Goal: Task Accomplishment & Management: Complete application form

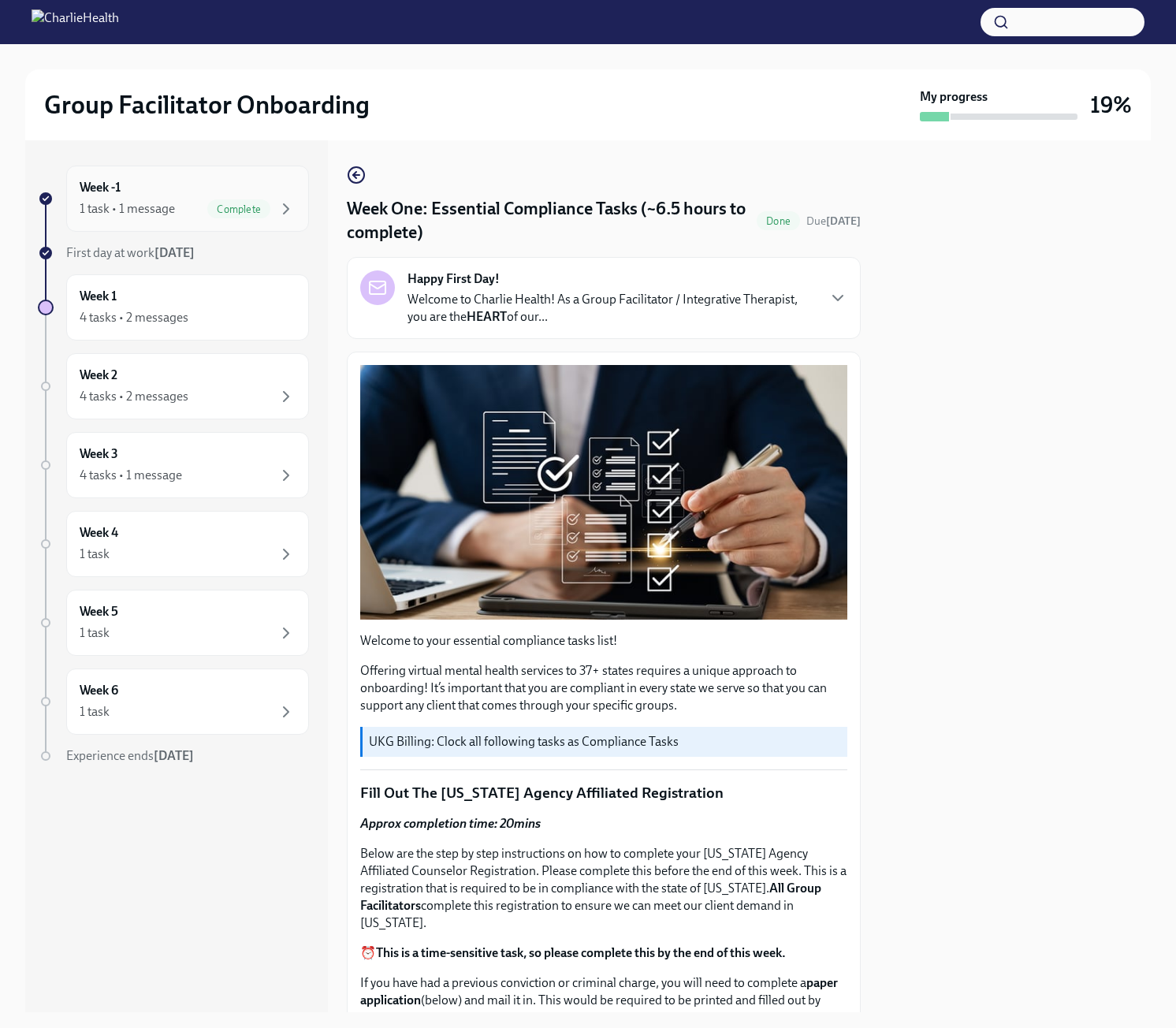
click at [158, 195] on div "Week -1 1 task • 1 message Complete" at bounding box center [188, 198] width 216 height 39
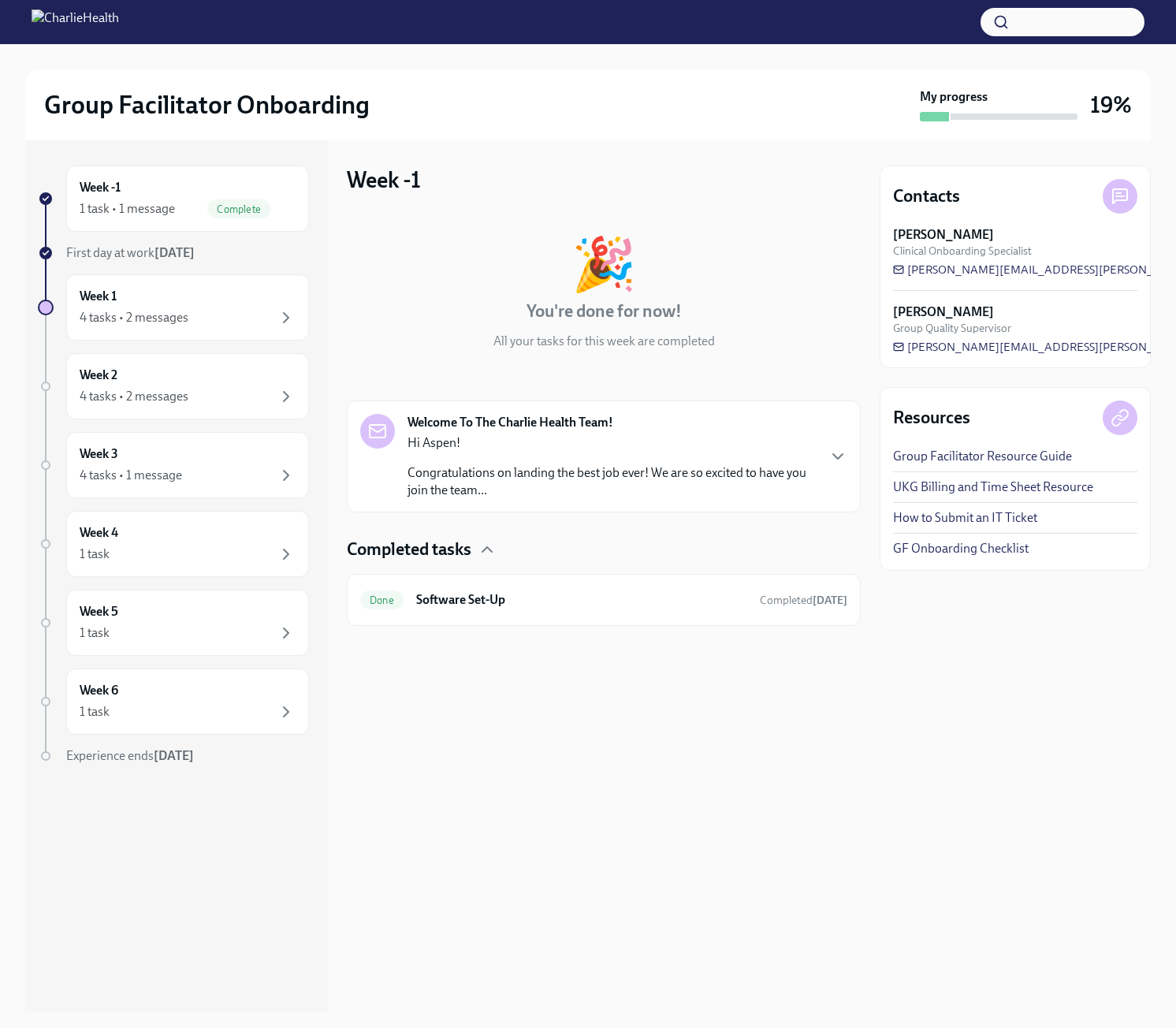
click at [744, 482] on p "Congratulations on landing the best job ever! We are so excited to have you joi…" at bounding box center [612, 482] width 408 height 35
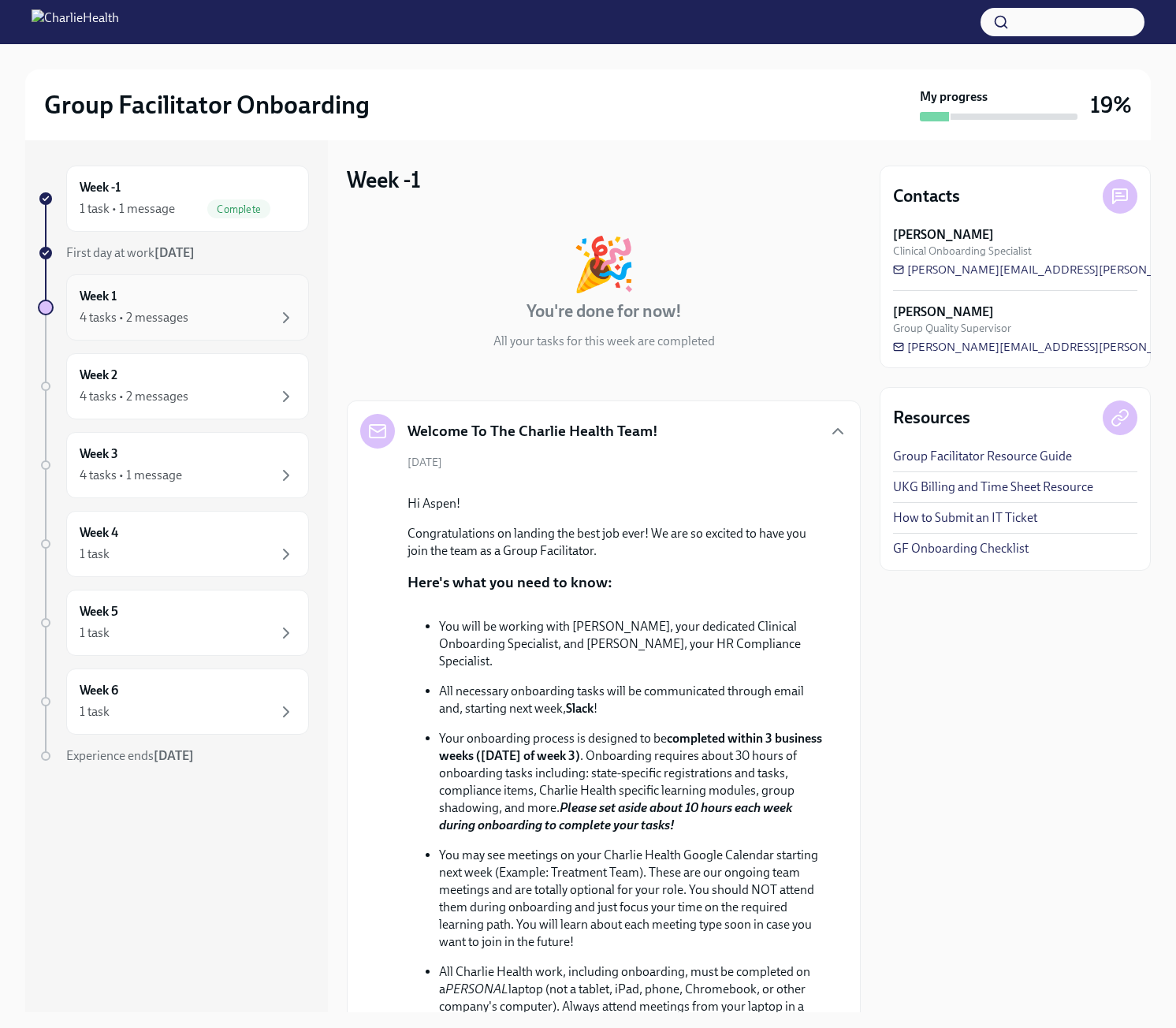
click at [149, 313] on div "4 tasks • 2 messages" at bounding box center [134, 318] width 109 height 18
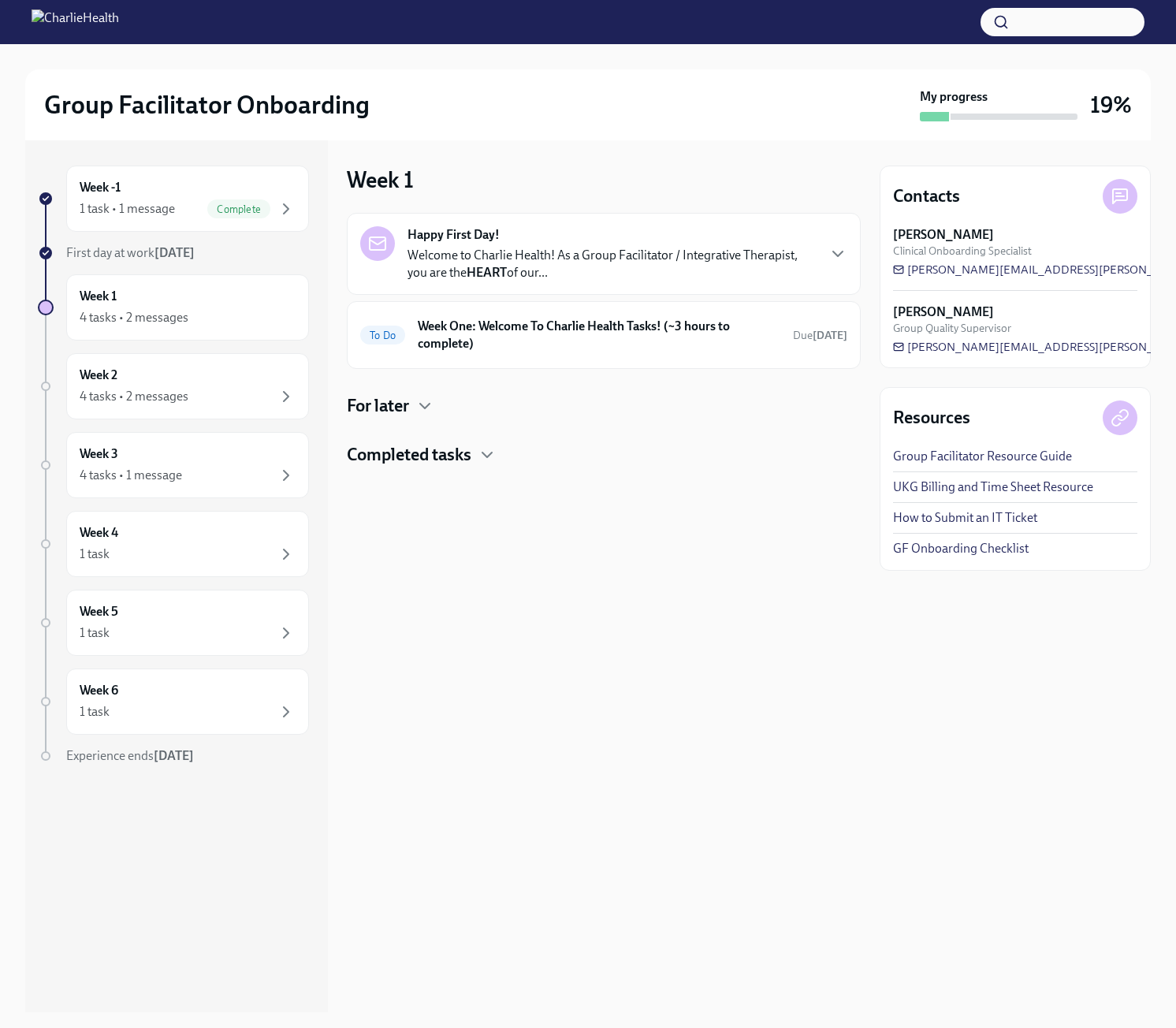
click at [498, 238] on strong "Happy First Day!" at bounding box center [453, 234] width 93 height 18
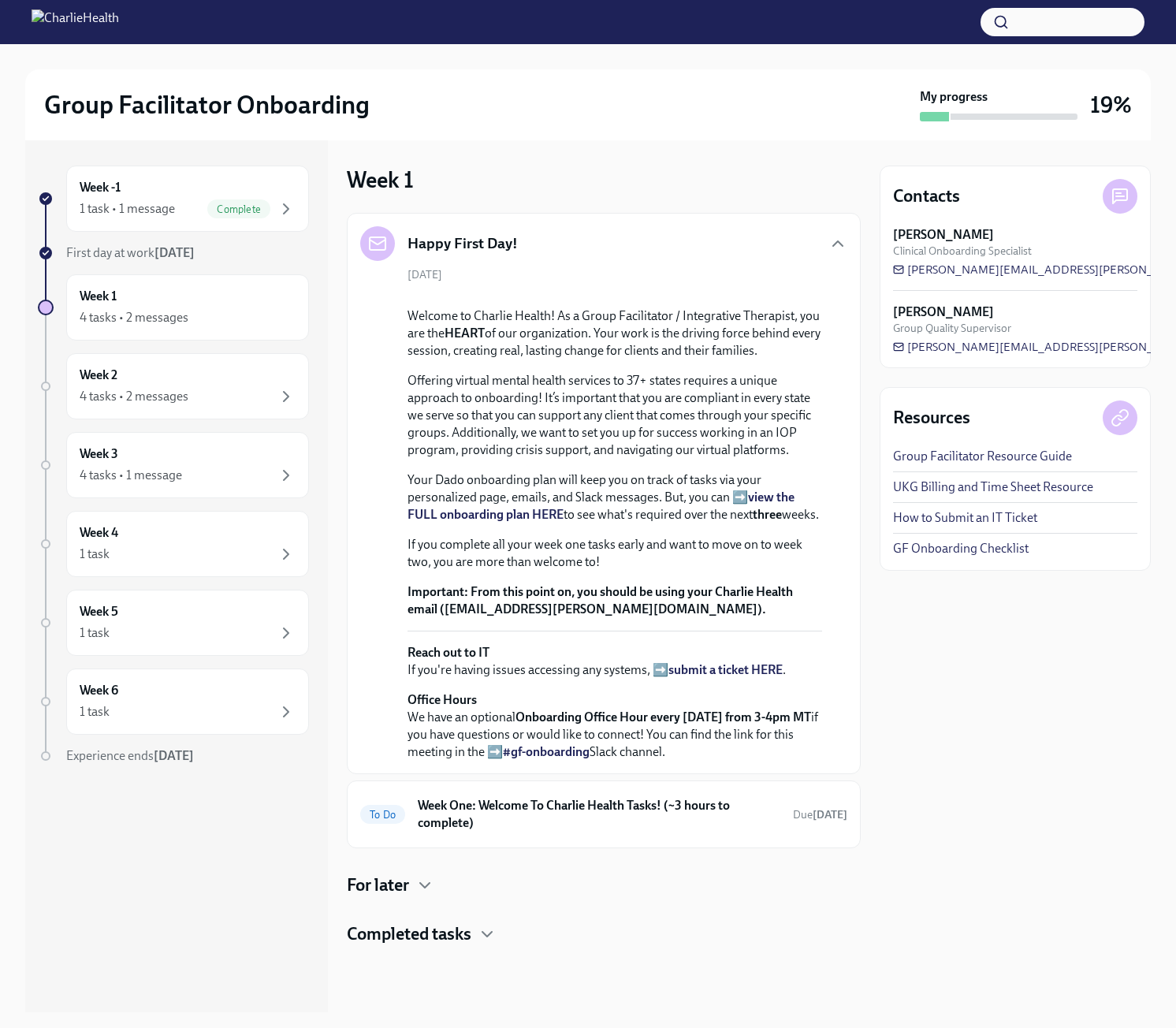
scroll to position [207, 0]
click at [588, 832] on h6 "Week One: Welcome To Charlie Health Tasks! (~3 hours to complete)" at bounding box center [598, 815] width 363 height 35
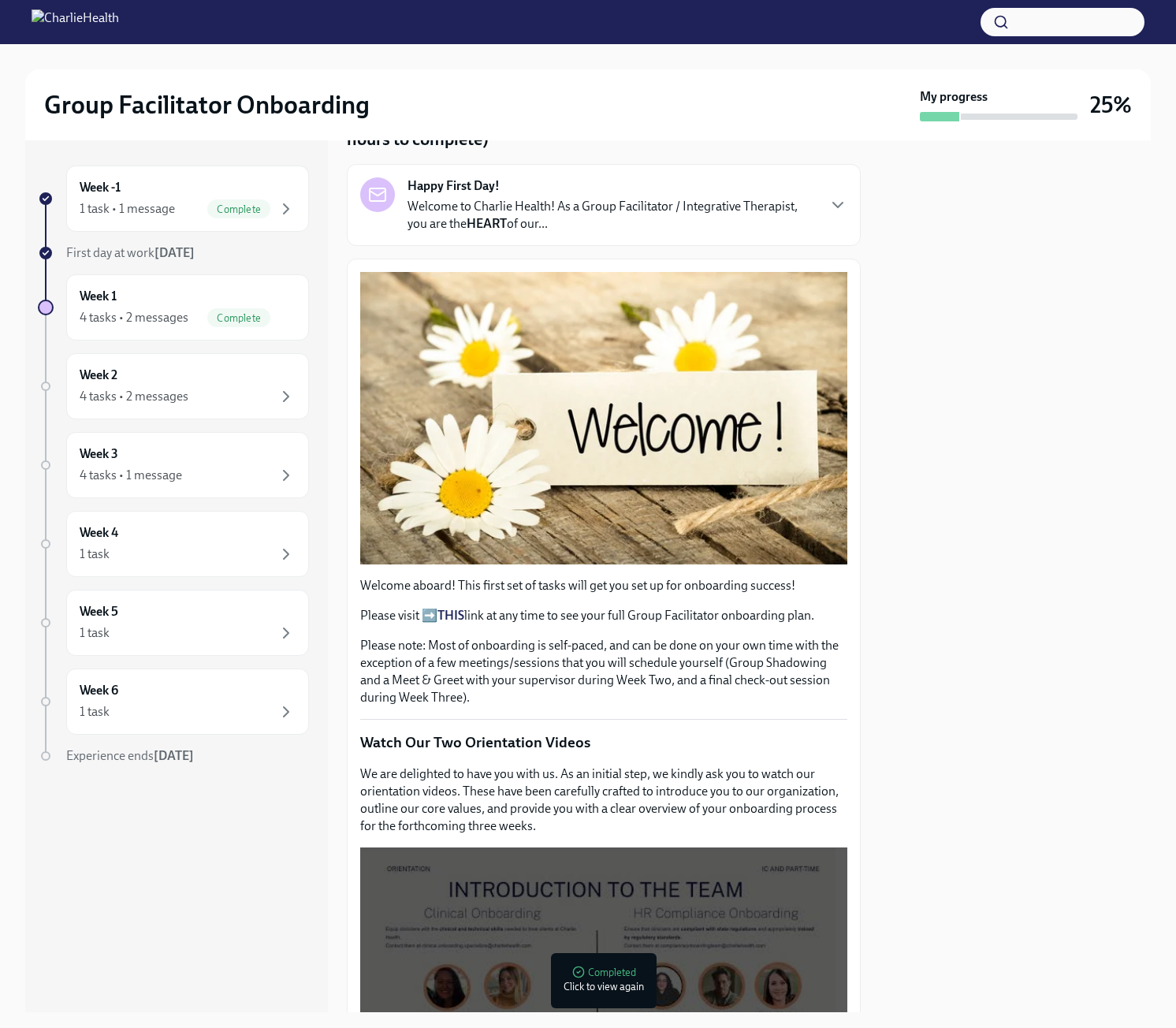
scroll to position [79, 0]
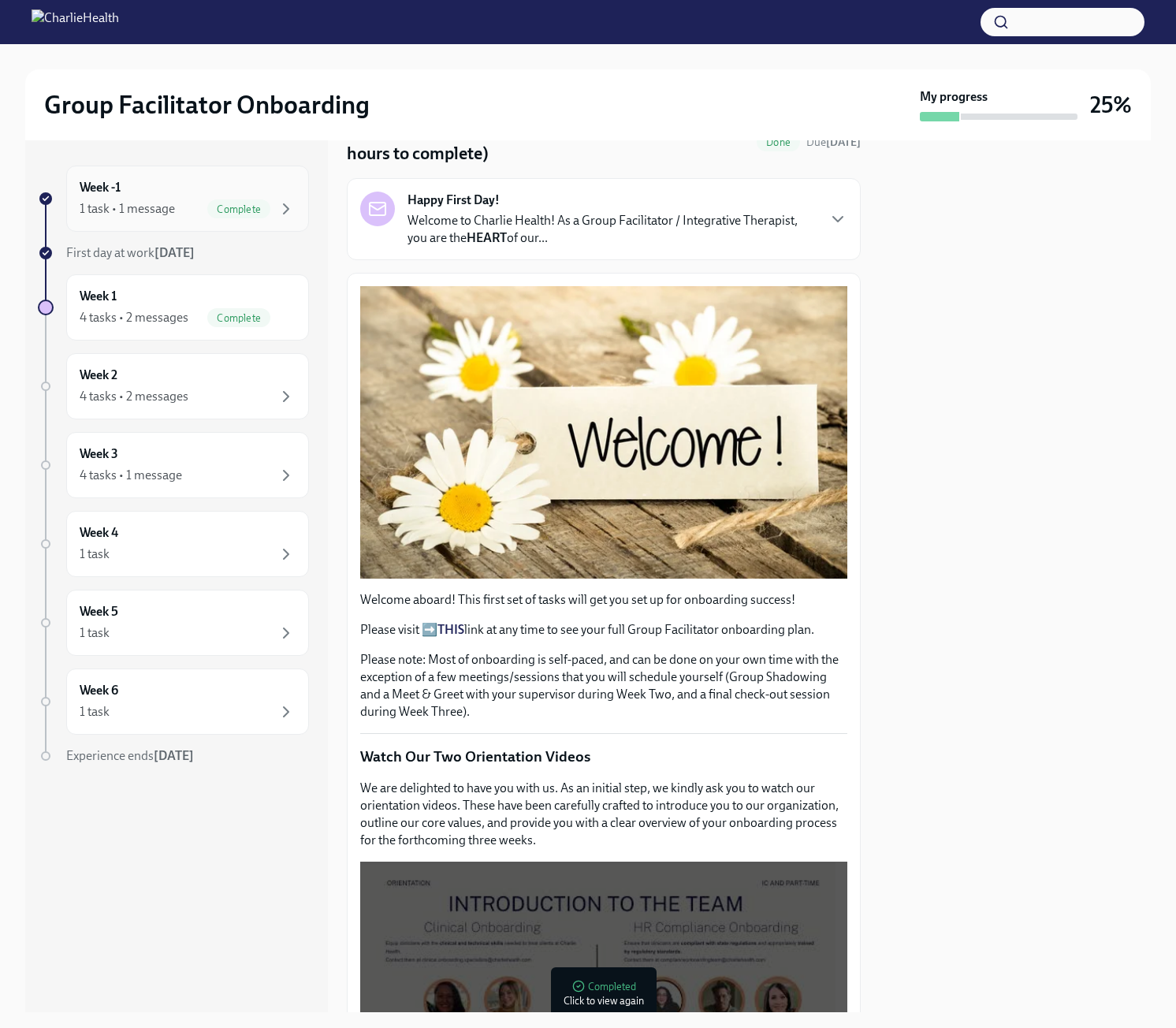
click at [161, 182] on div "Week -1 1 task • 1 message Complete" at bounding box center [188, 198] width 216 height 39
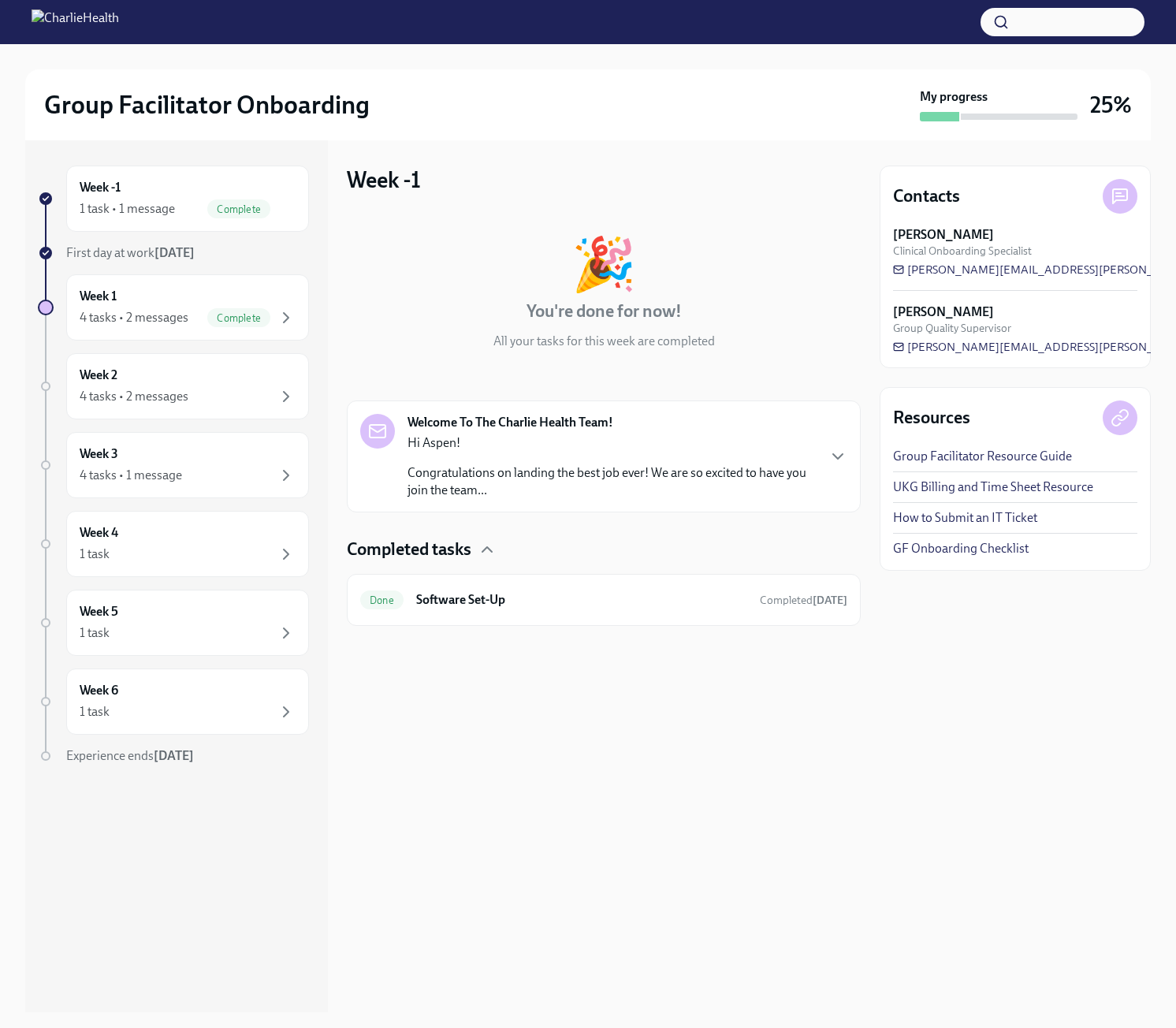
click at [654, 450] on p "Hi Aspen!" at bounding box center [612, 443] width 408 height 18
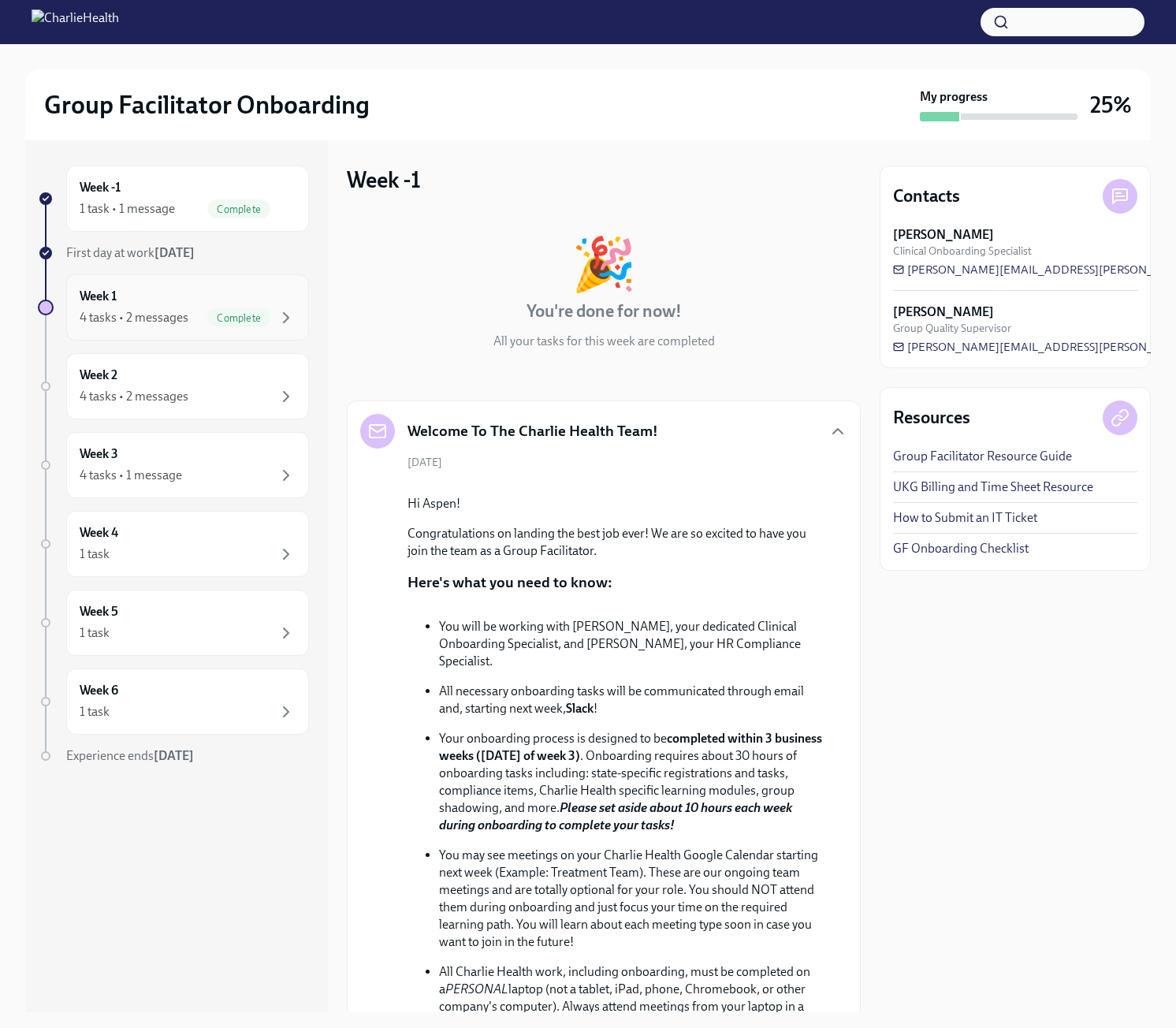
click at [136, 306] on div "Week 1 4 tasks • 2 messages Complete" at bounding box center [188, 307] width 216 height 39
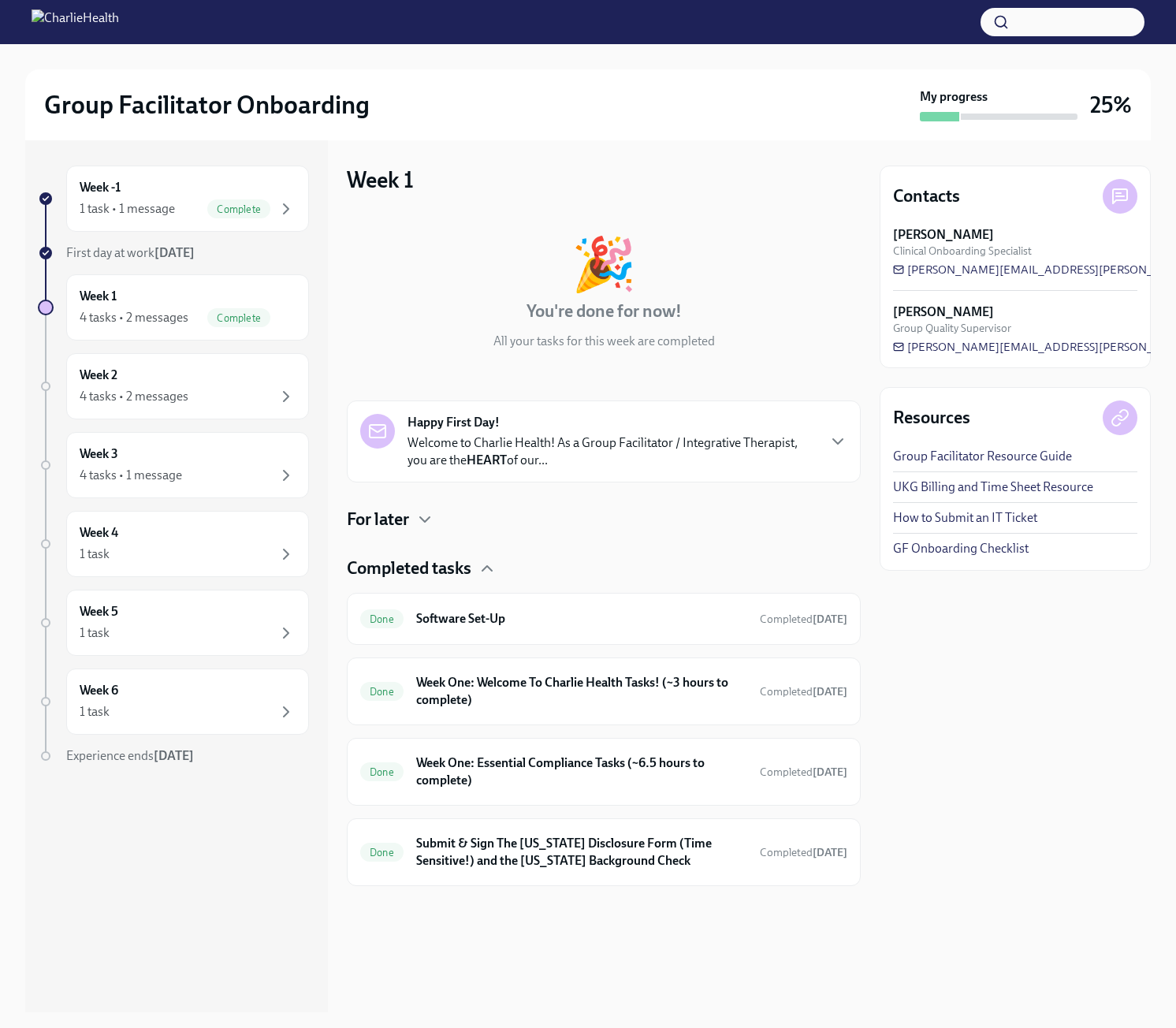
click at [478, 442] on p "Welcome to Charlie Health! As a Group Facilitator / Integrative Therapist, you …" at bounding box center [612, 452] width 408 height 35
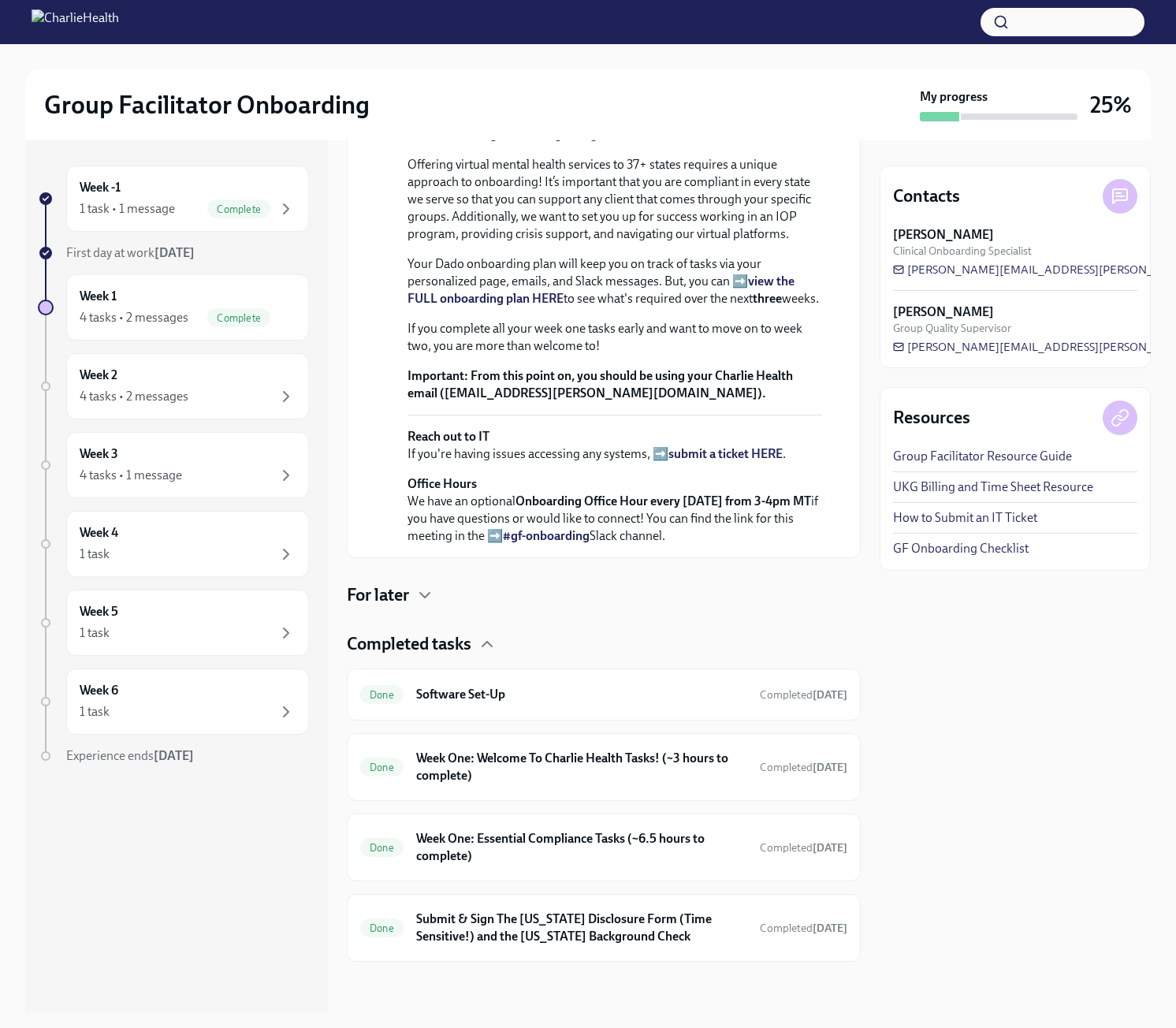
scroll to position [626, 0]
click at [437, 591] on div "For later" at bounding box center [603, 595] width 514 height 23
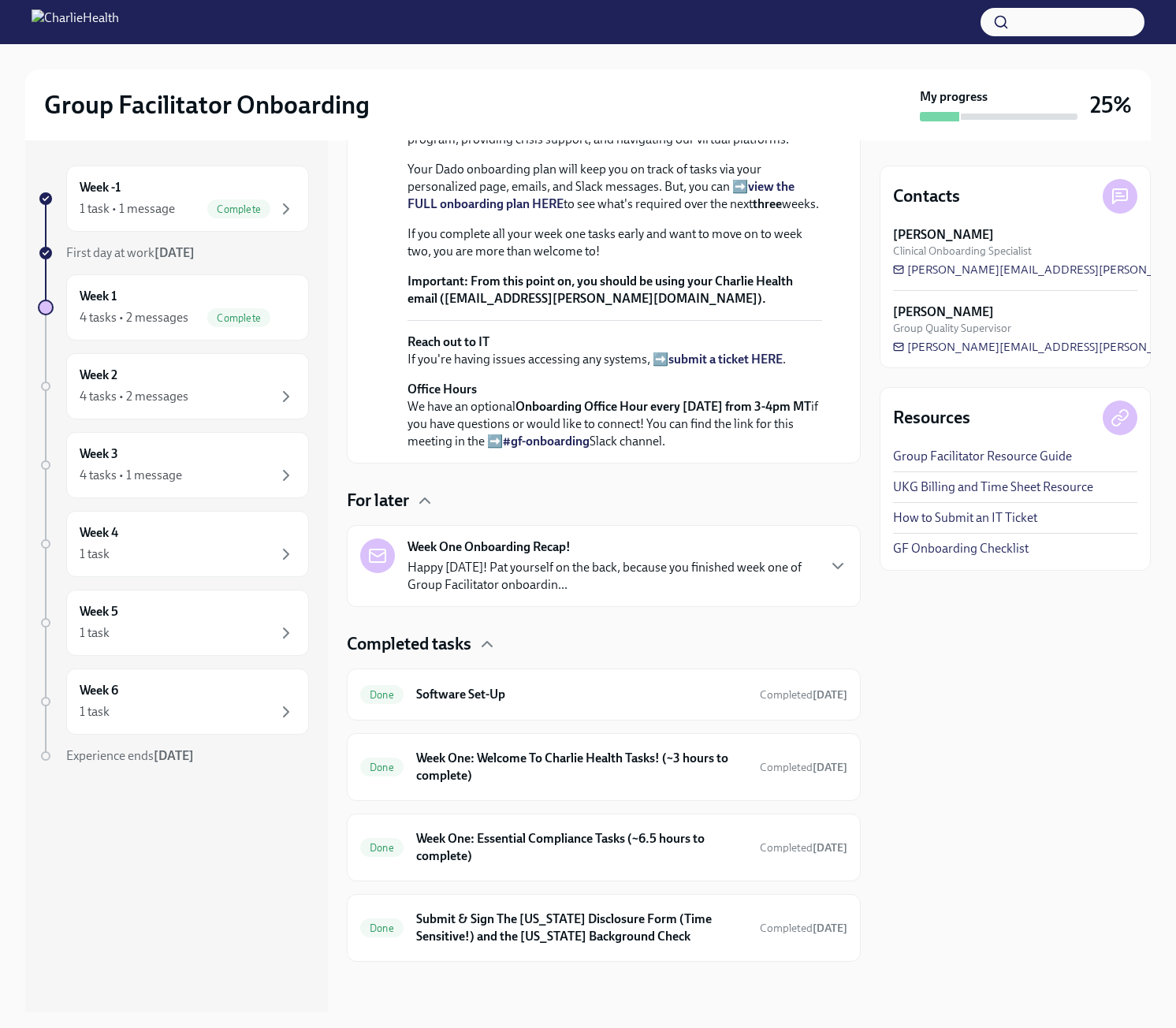
scroll to position [720, 0]
click at [775, 565] on p "Happy [DATE]! Pat yourself on the back, because you finished week one of Group …" at bounding box center [612, 577] width 408 height 35
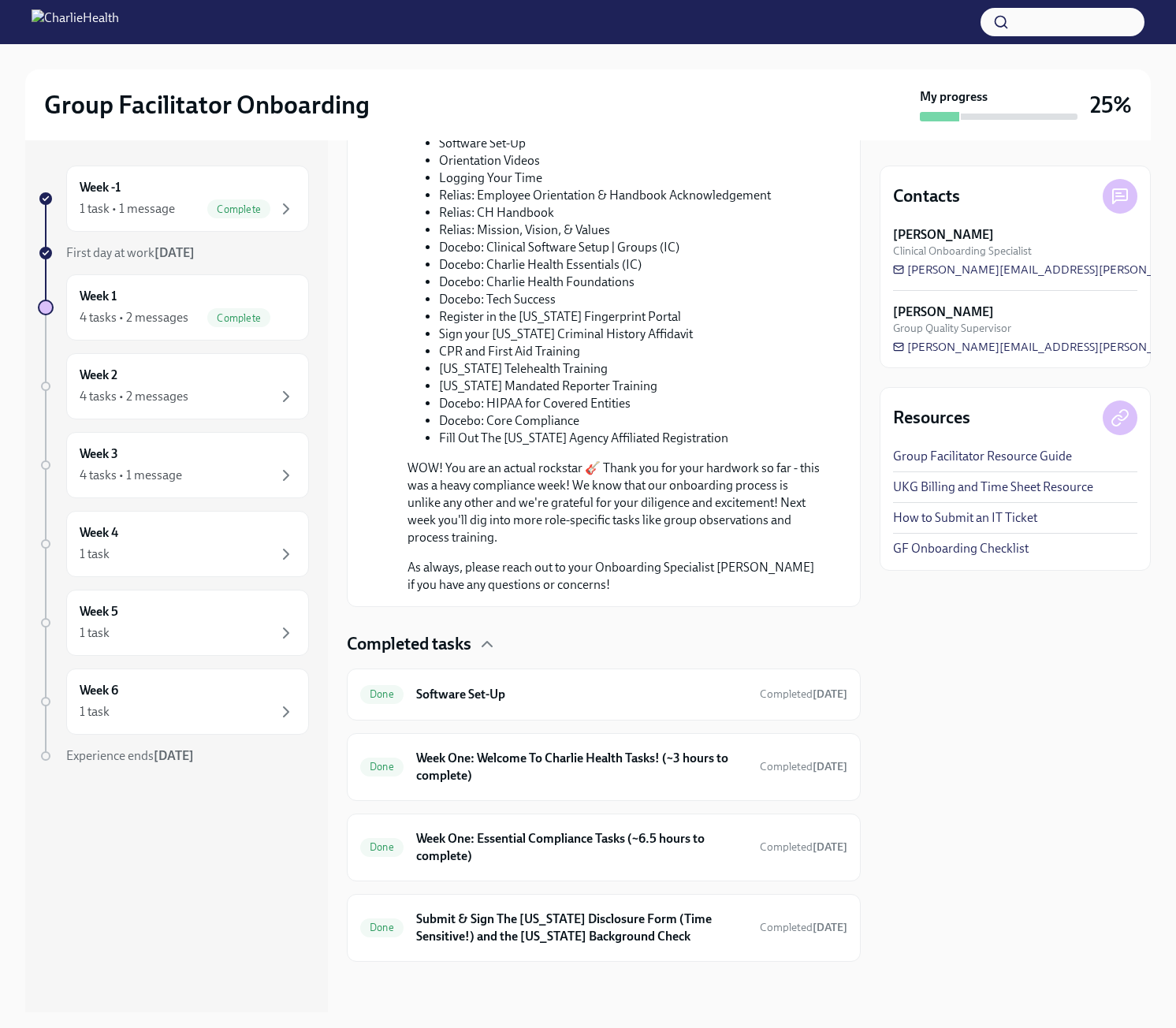
scroll to position [1527, 0]
click at [538, 688] on h6 "Software Set-Up" at bounding box center [581, 695] width 331 height 18
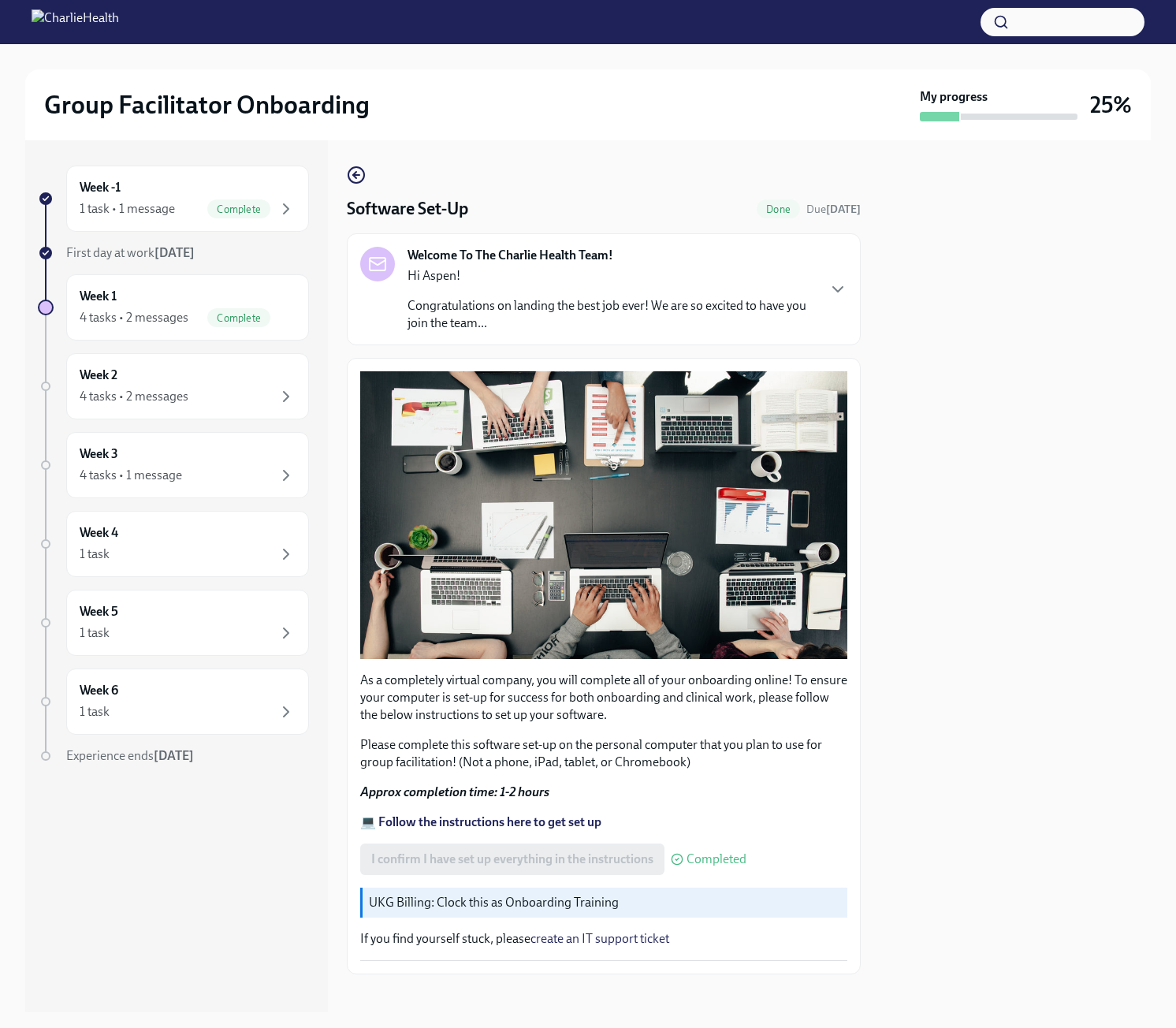
scroll to position [7, 0]
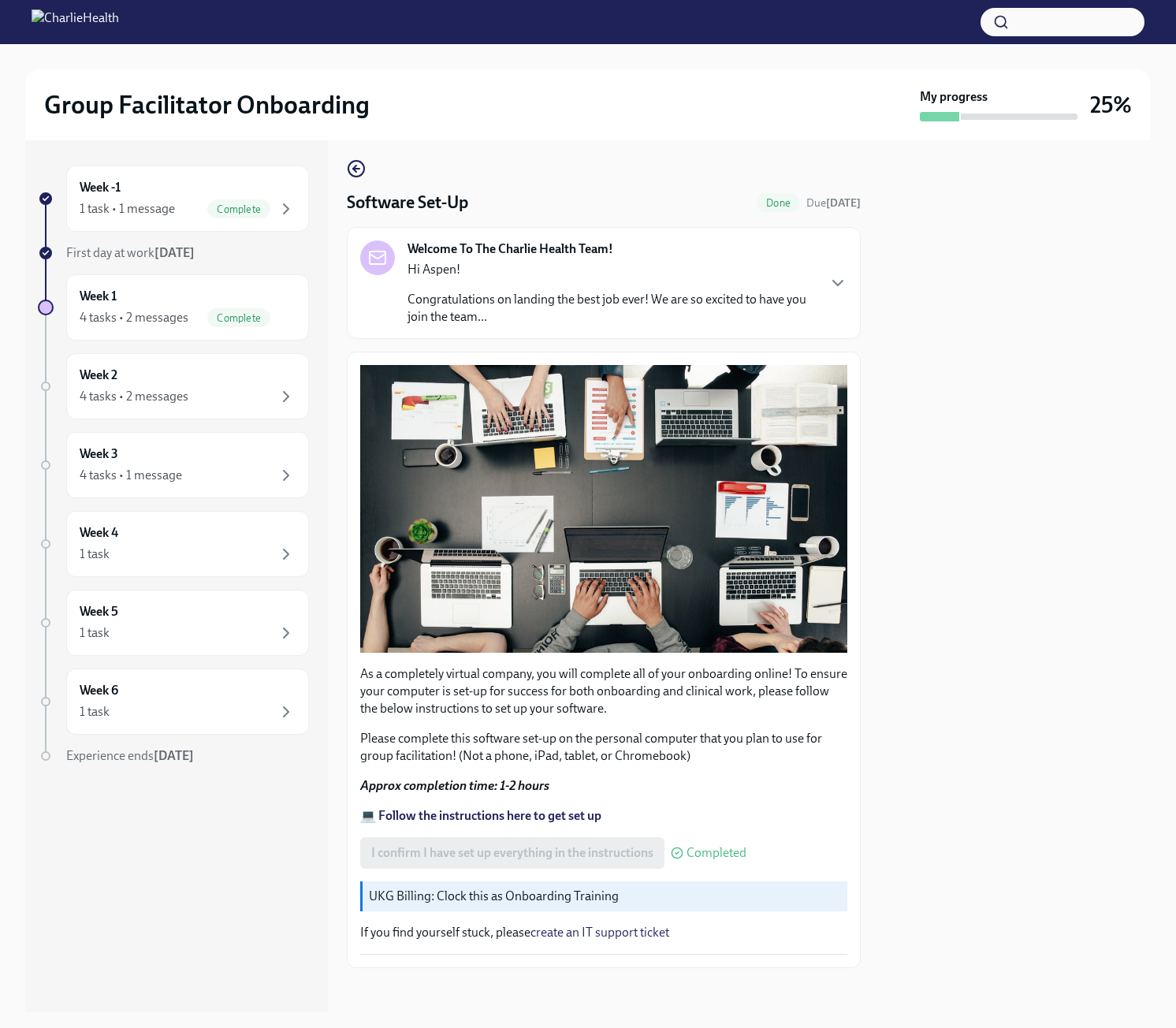
click at [481, 269] on p "Hi Aspen!" at bounding box center [612, 269] width 408 height 18
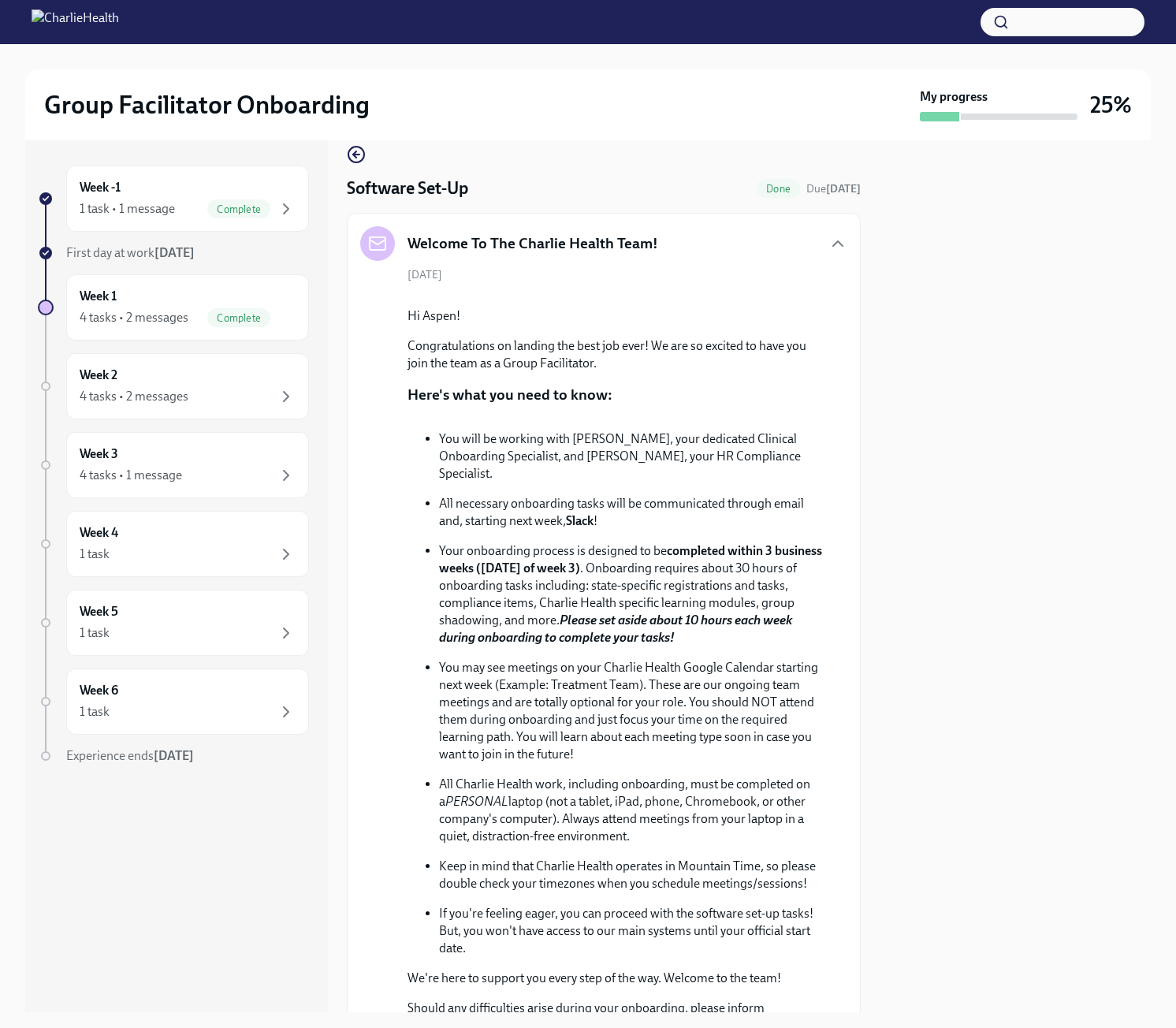
scroll to position [0, 0]
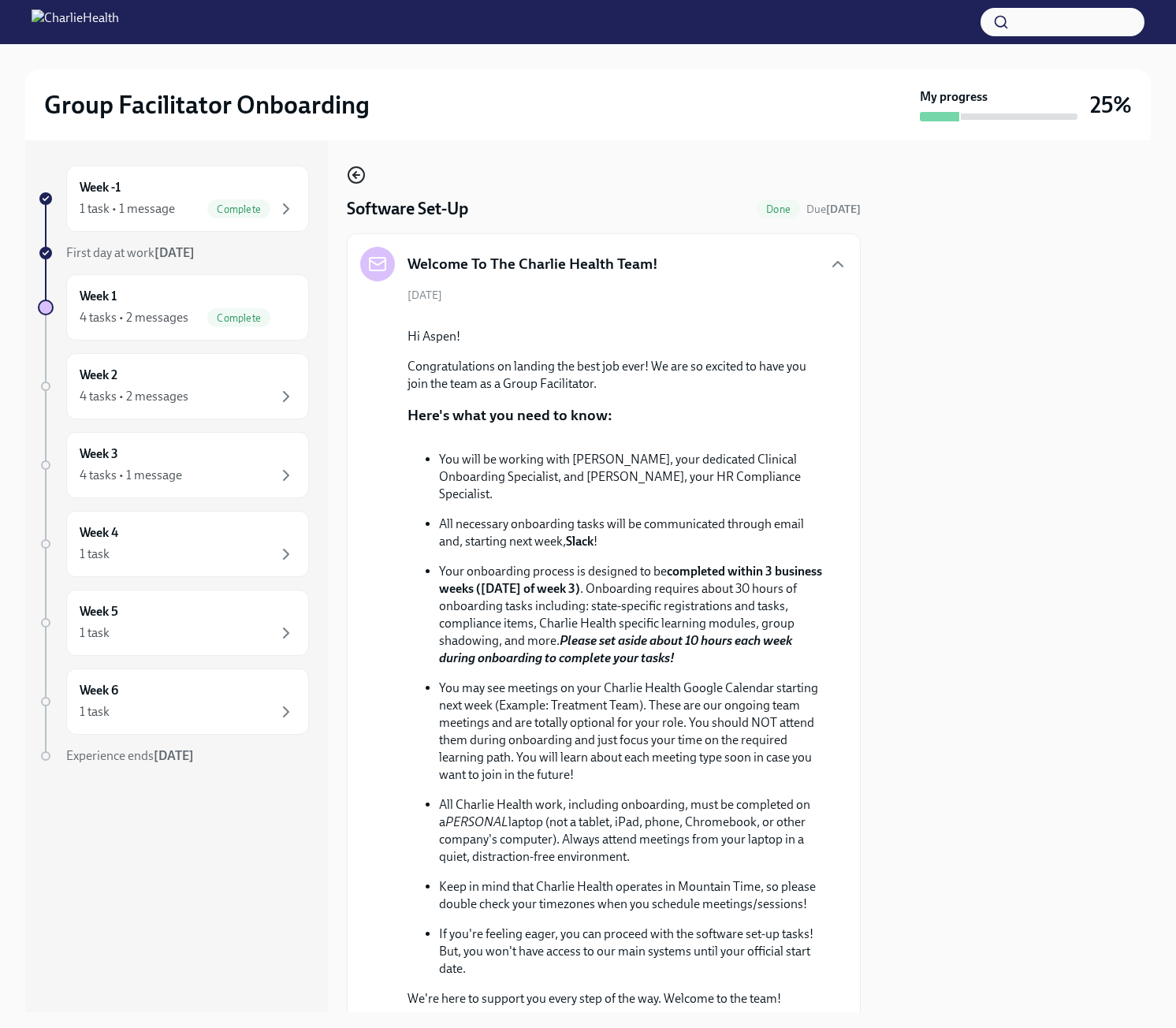
click at [349, 173] on circle "button" at bounding box center [356, 175] width 16 height 16
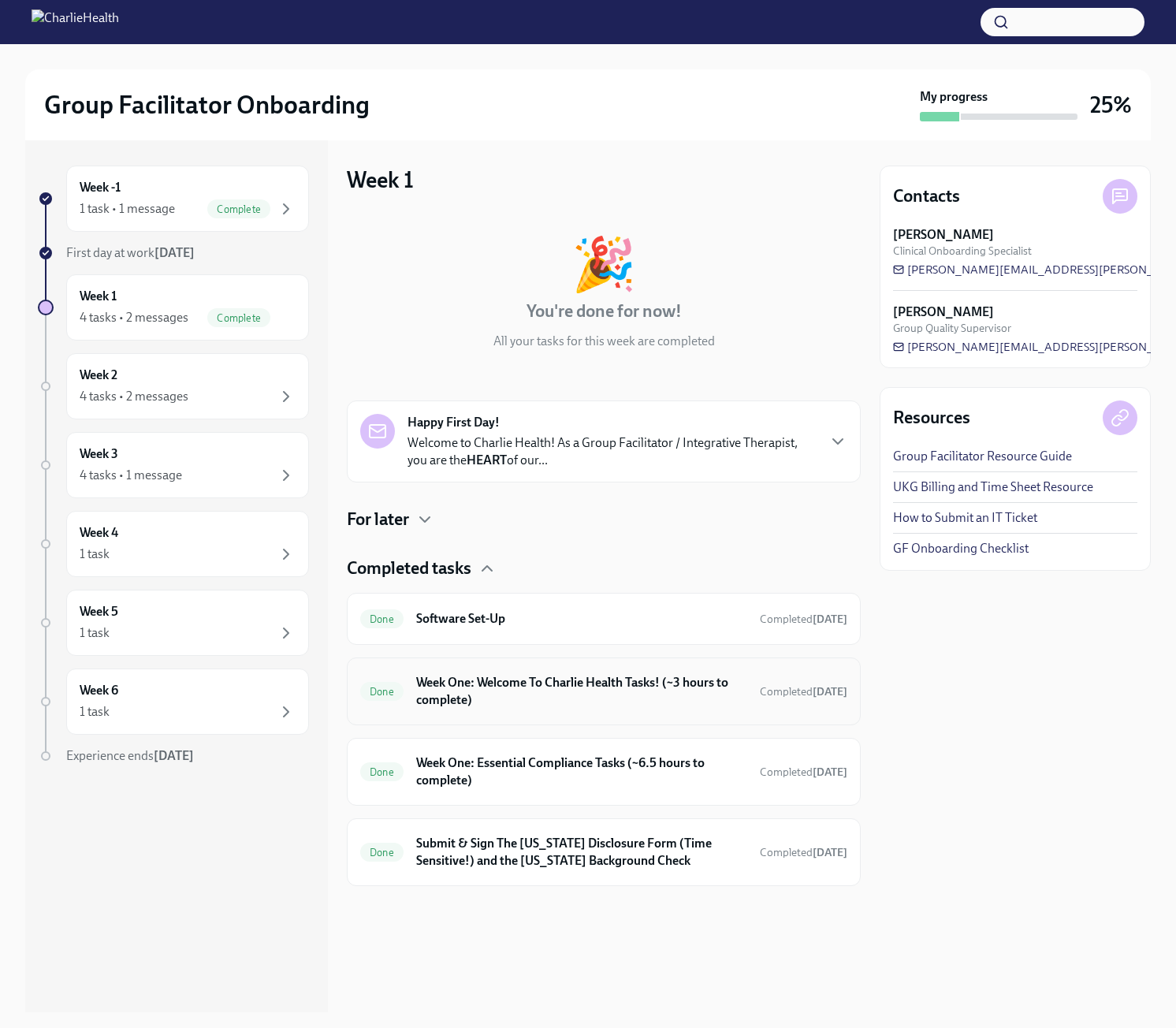
click at [596, 693] on h6 "Week One: Welcome To Charlie Health Tasks! (~3 hours to complete)" at bounding box center [581, 692] width 331 height 35
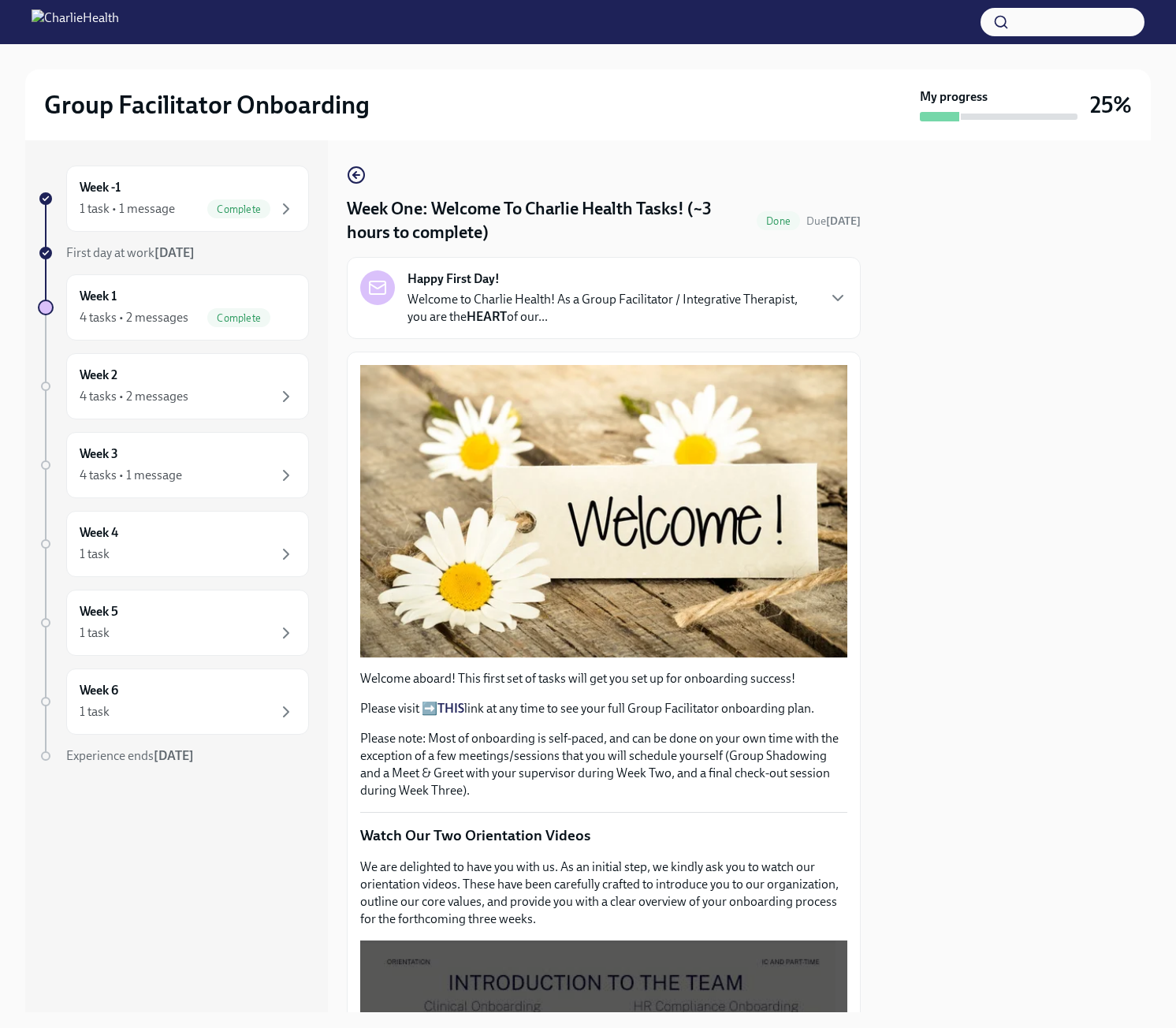
click at [621, 325] on p "Welcome to Charlie Health! As a Group Facilitator / Integrative Therapist, you …" at bounding box center [612, 308] width 408 height 35
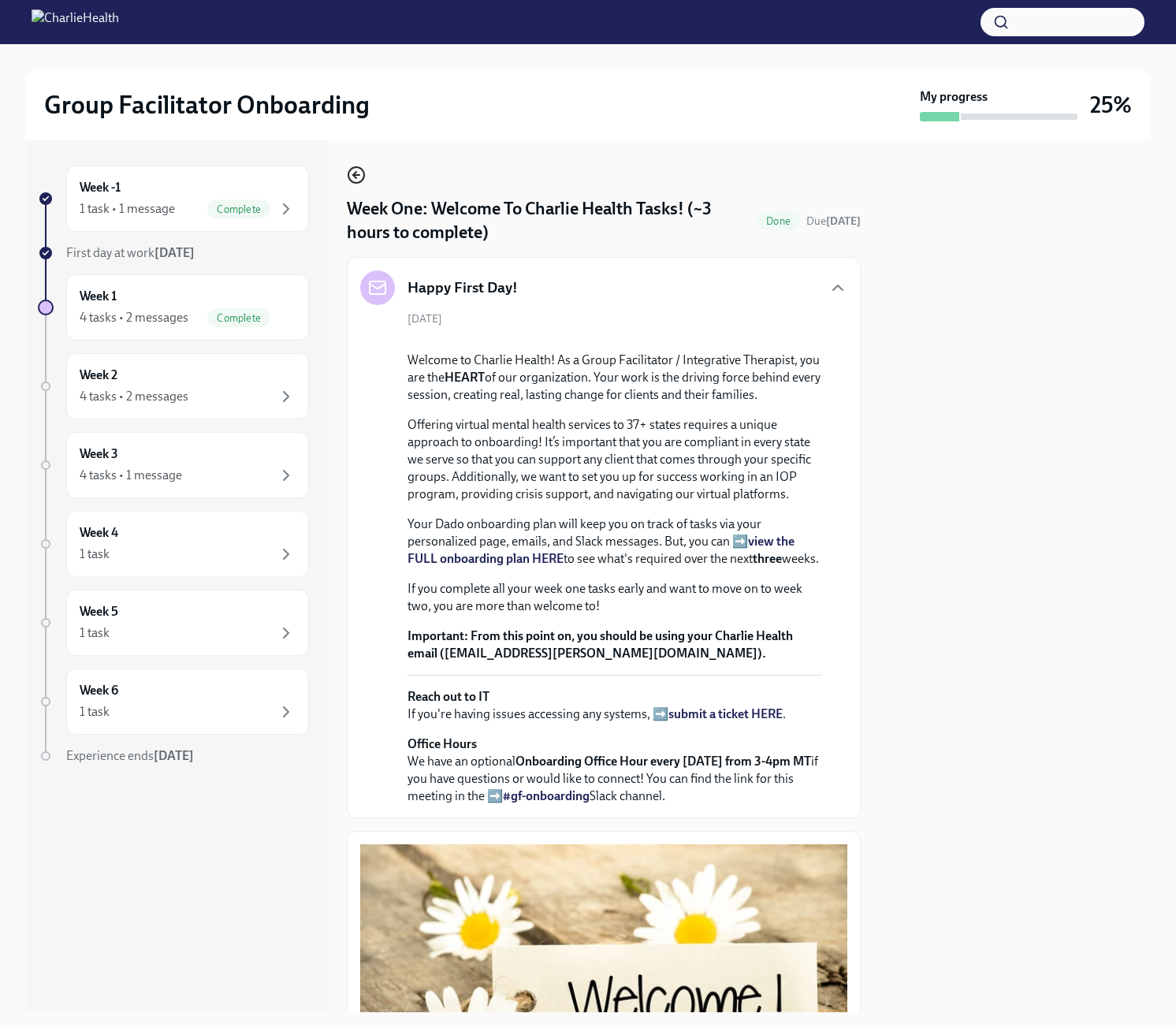
click at [356, 174] on icon "button" at bounding box center [356, 175] width 19 height 19
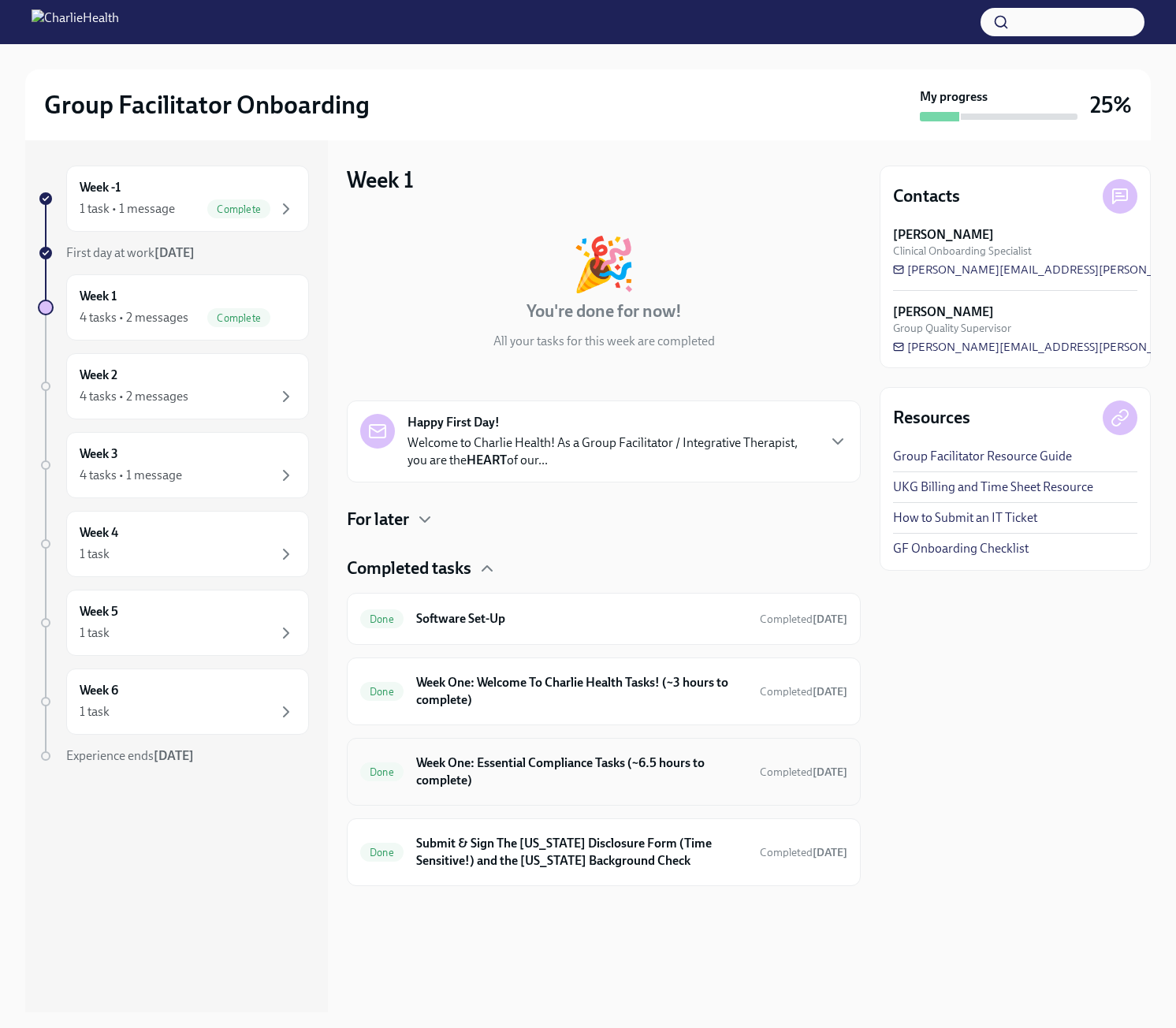
click at [584, 780] on h6 "Week One: Essential Compliance Tasks (~6.5 hours to complete)" at bounding box center [581, 772] width 331 height 35
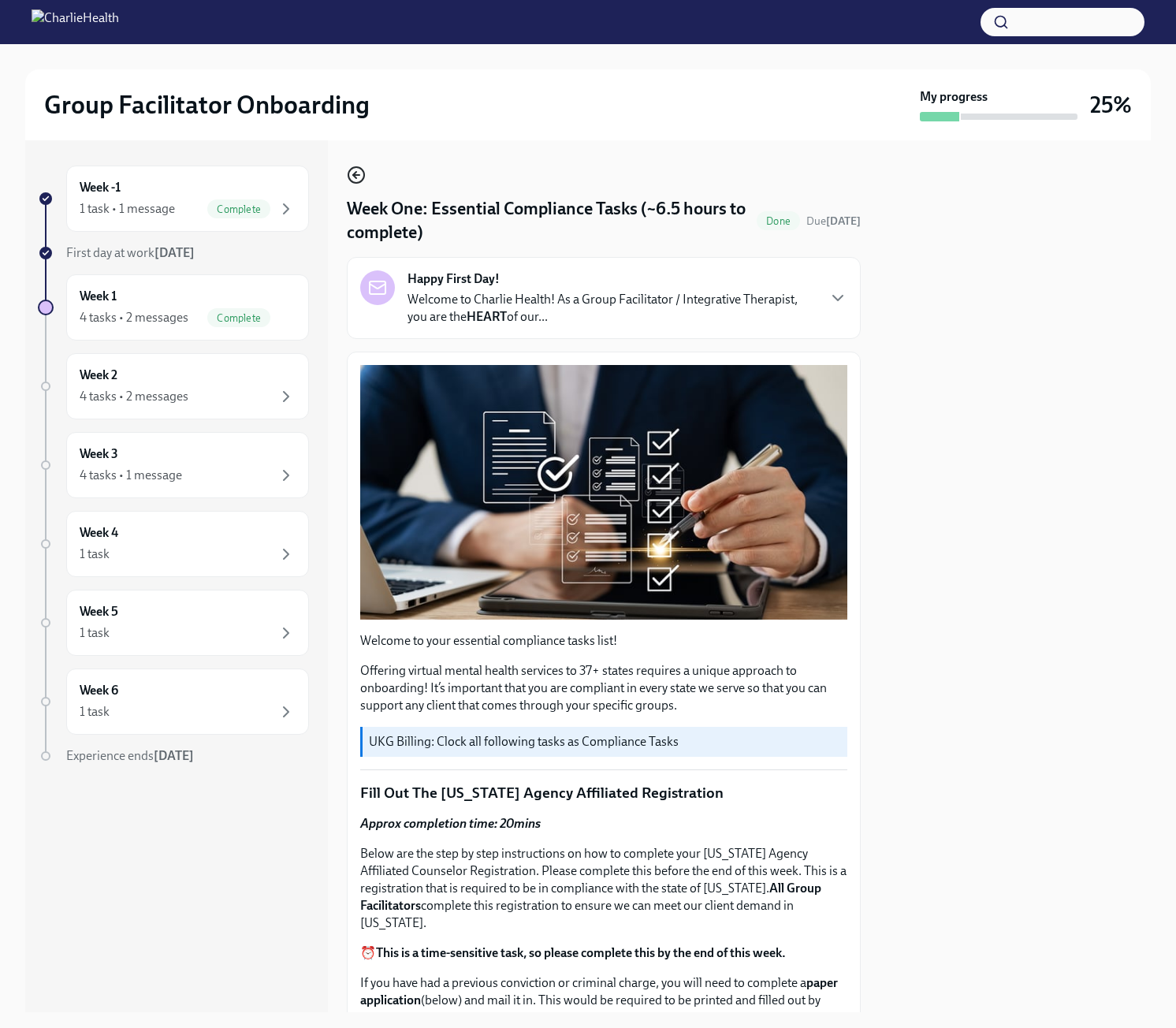
click at [352, 170] on icon "button" at bounding box center [356, 175] width 19 height 19
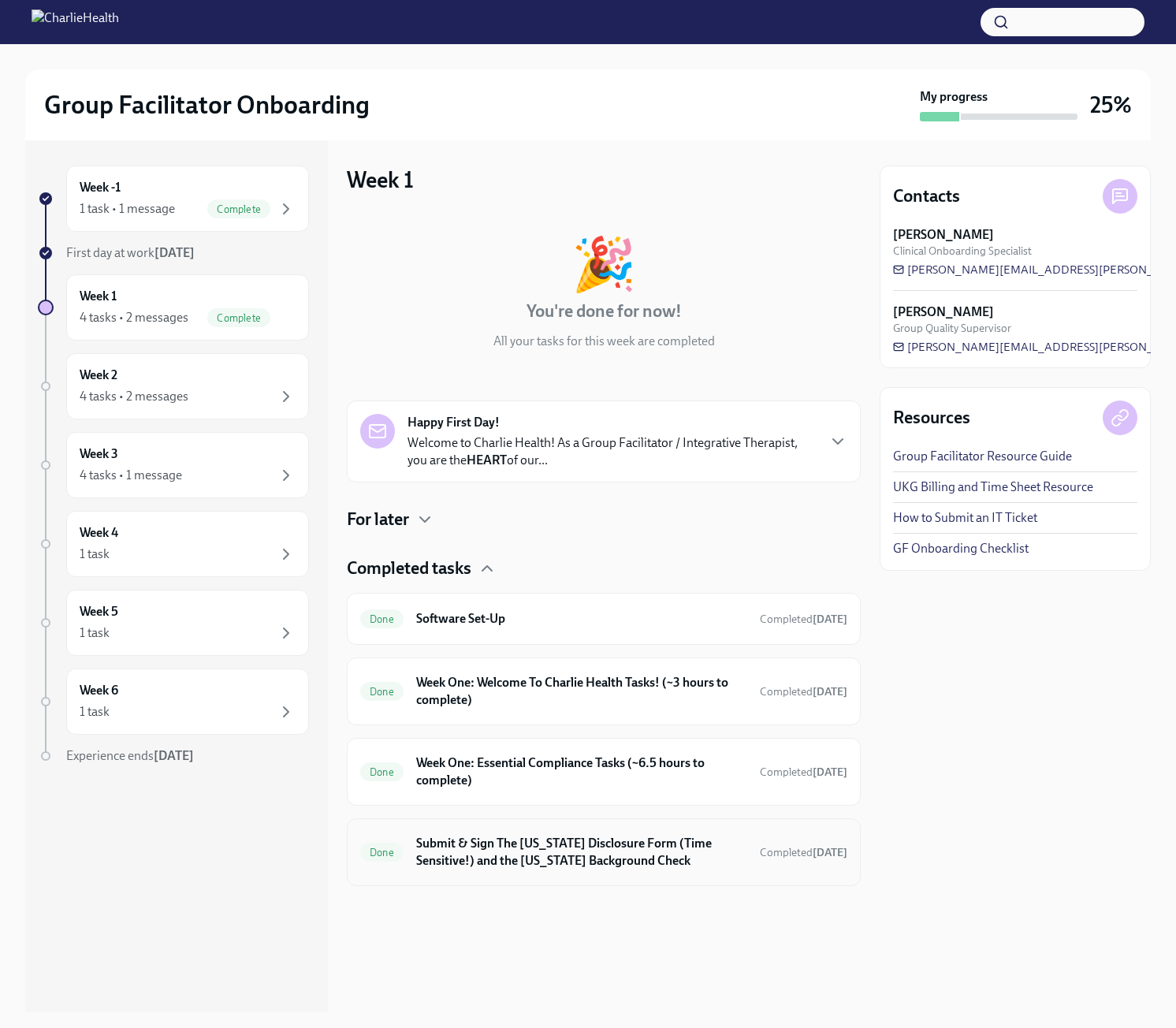
click at [581, 845] on h6 "Submit & Sign The [US_STATE] Disclosure Form (Time Sensitive!) and the [US_STAT…" at bounding box center [581, 853] width 331 height 35
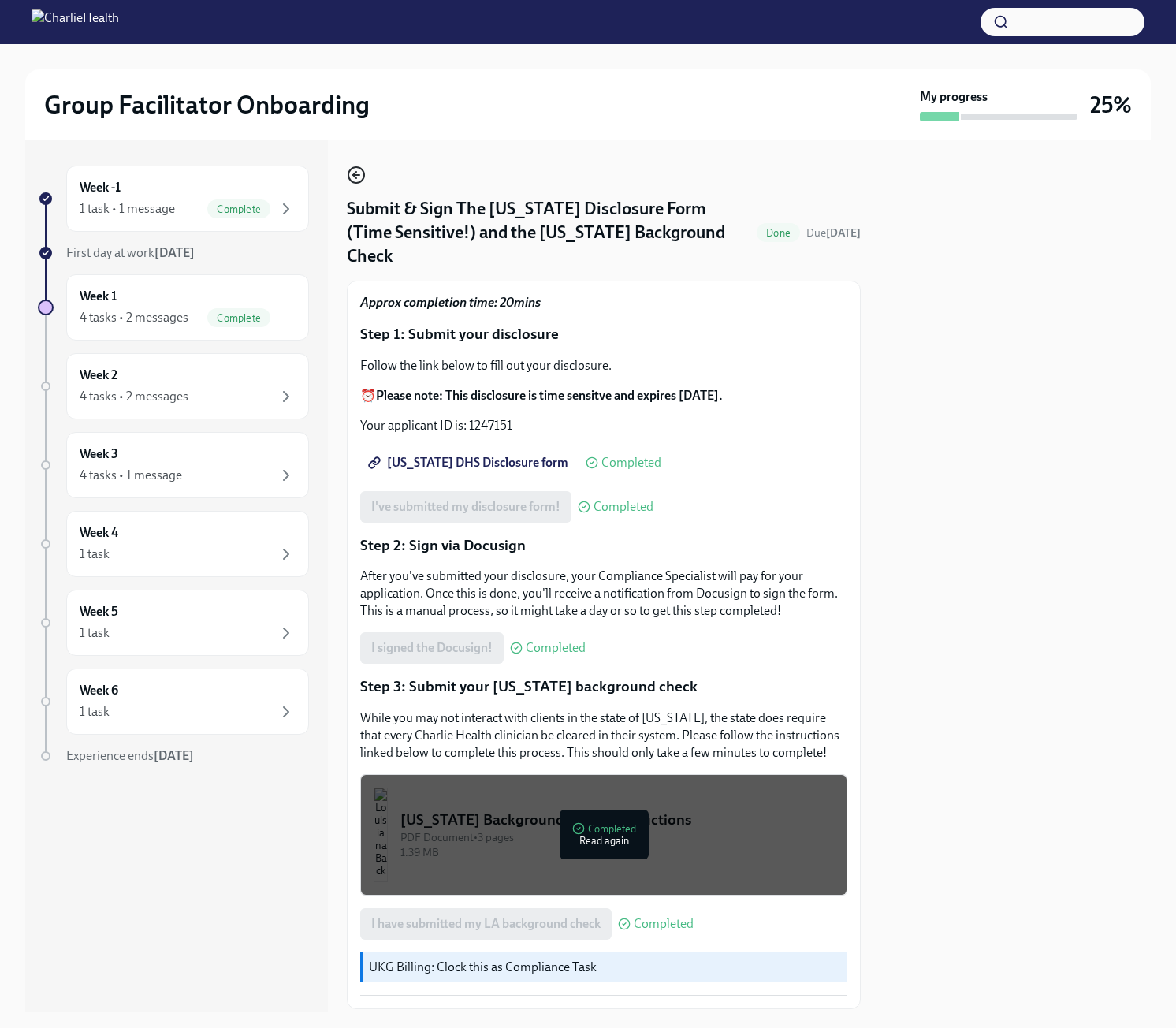
click at [360, 174] on icon "button" at bounding box center [356, 175] width 19 height 19
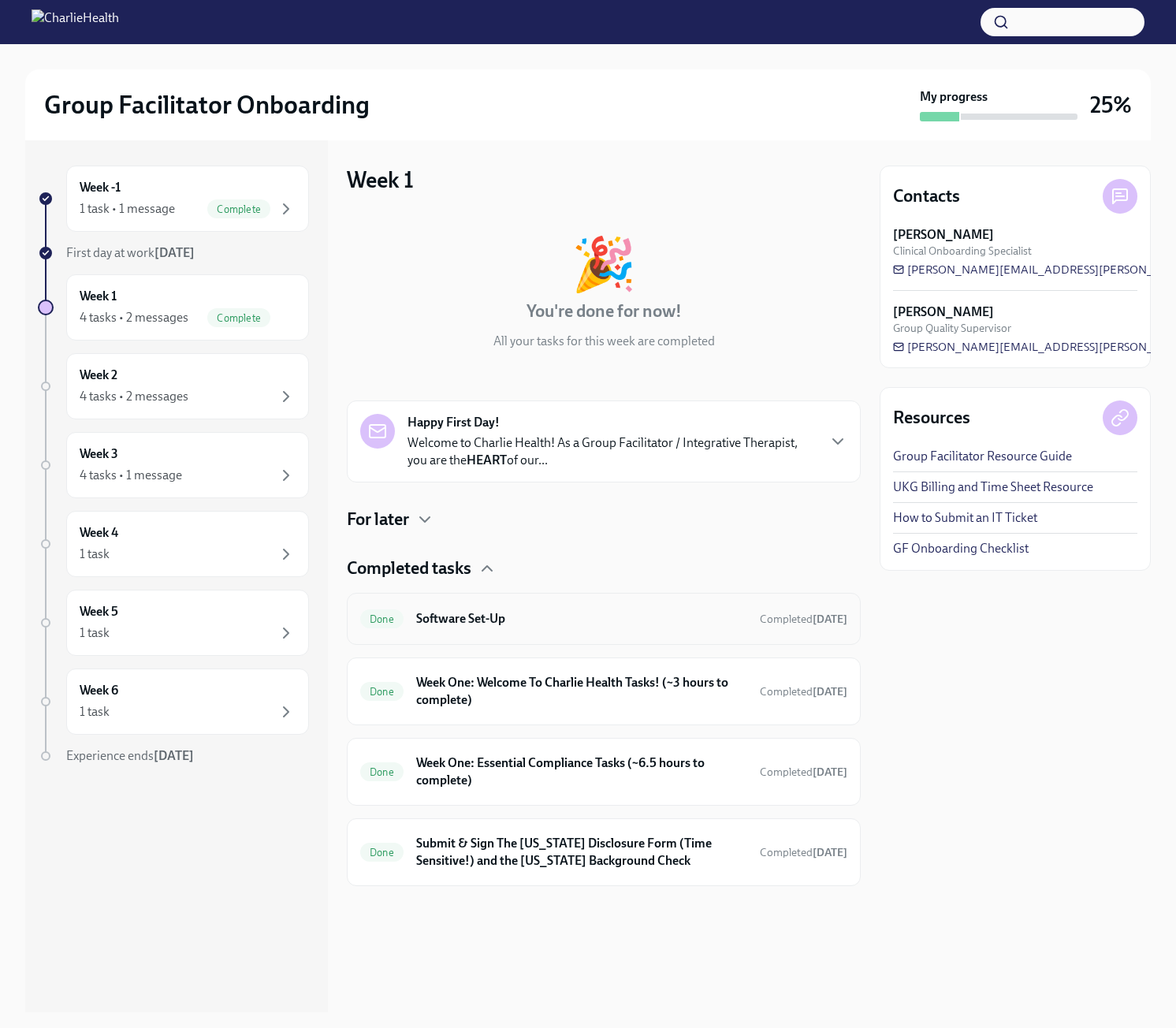
click at [622, 627] on h6 "Software Set-Up" at bounding box center [581, 619] width 331 height 18
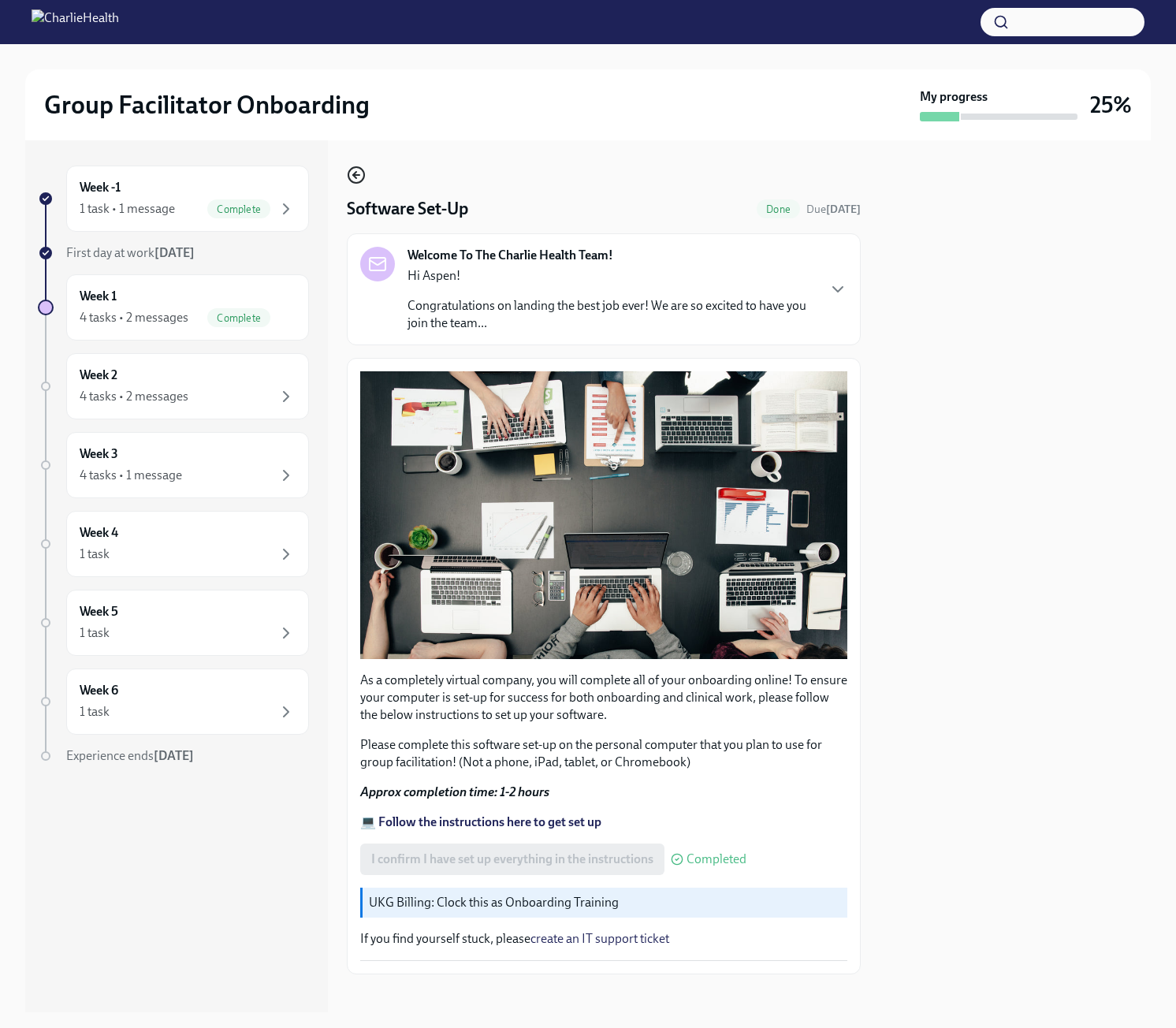
click at [353, 172] on icon "button" at bounding box center [356, 175] width 19 height 19
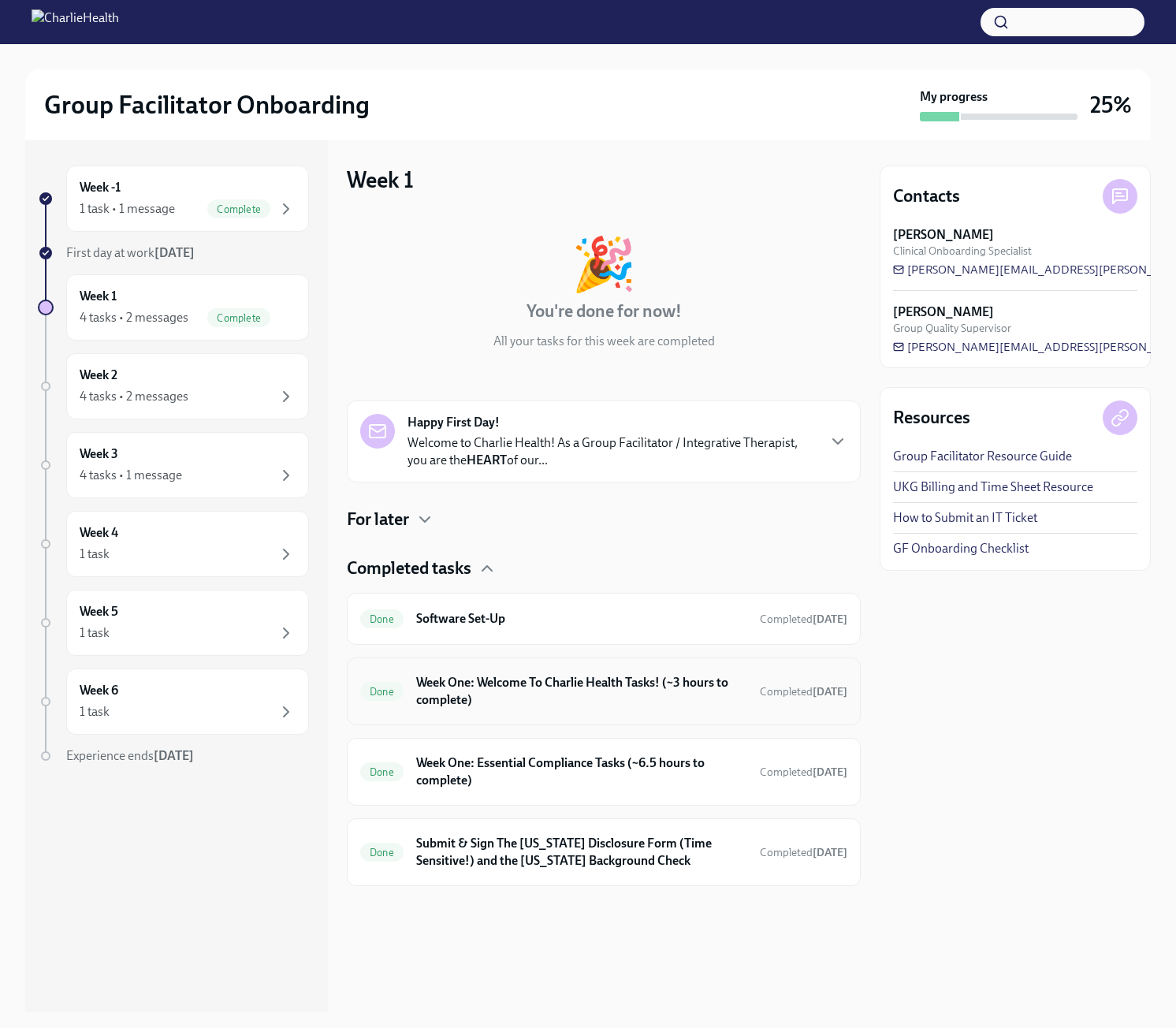
click at [493, 709] on div "Done Week One: Welcome To Charlie Health Tasks! (~3 hours to complete) Complete…" at bounding box center [603, 691] width 487 height 41
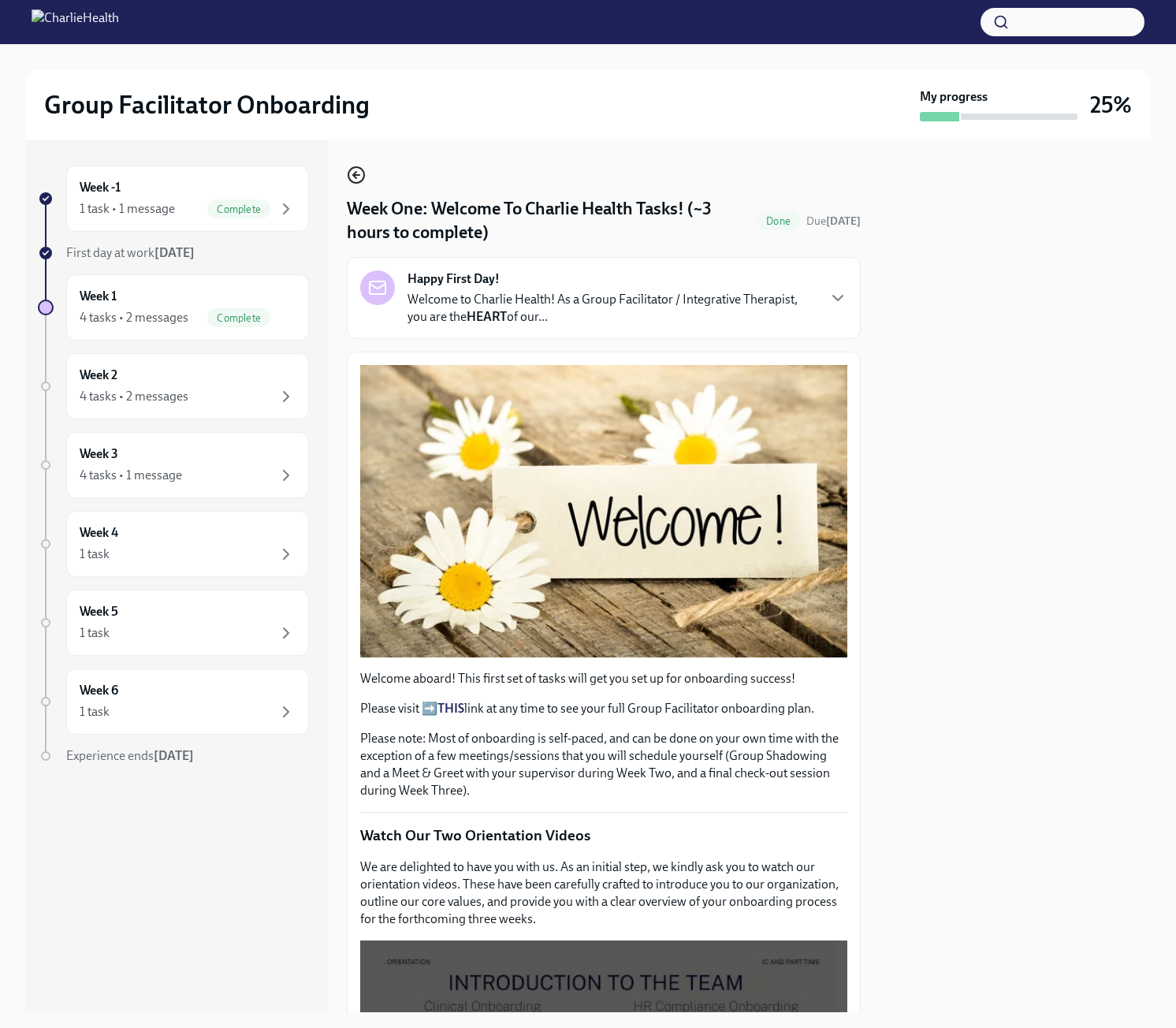
click at [358, 173] on icon "button" at bounding box center [356, 175] width 19 height 19
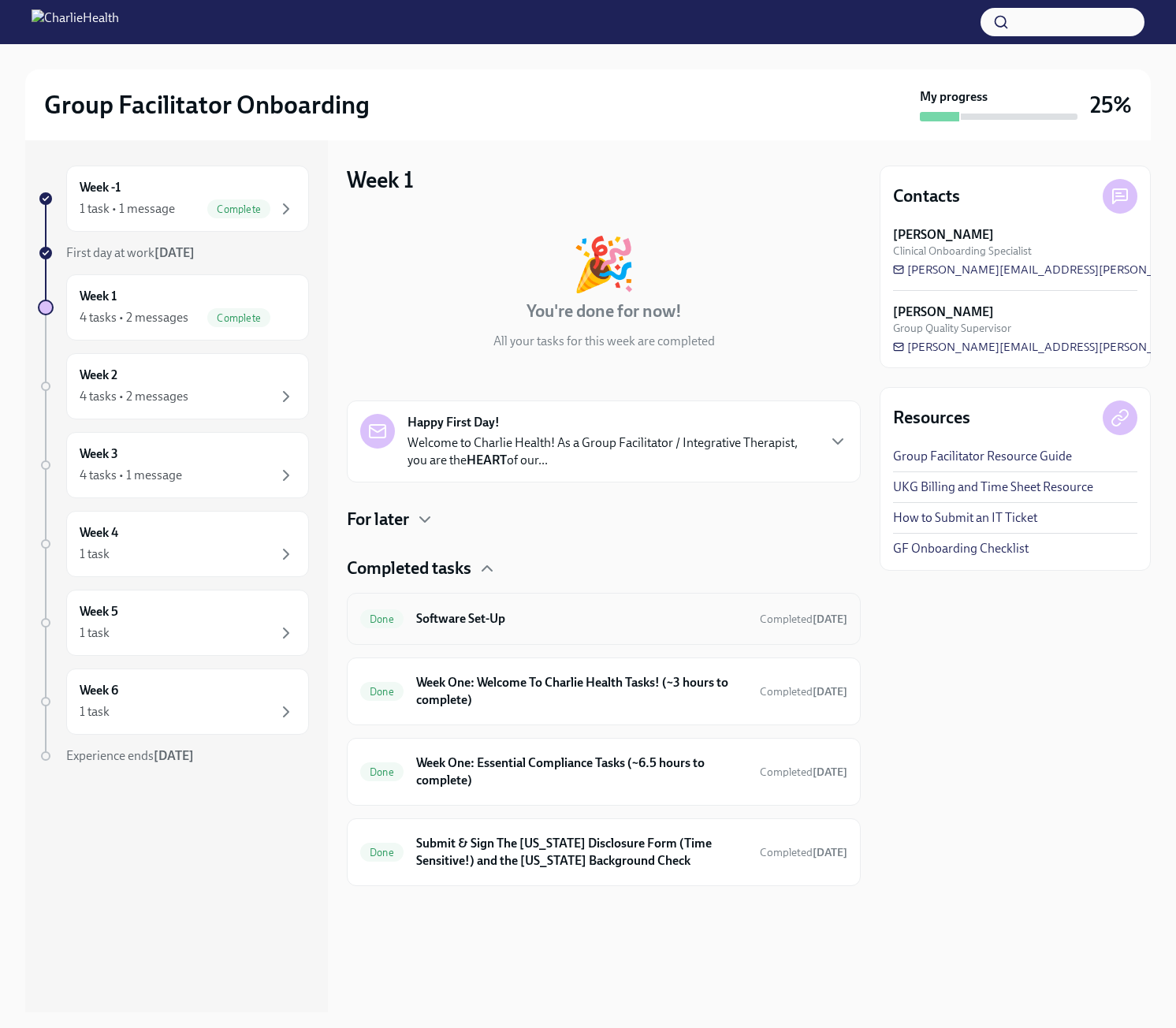
click at [509, 615] on h6 "Software Set-Up" at bounding box center [581, 619] width 331 height 18
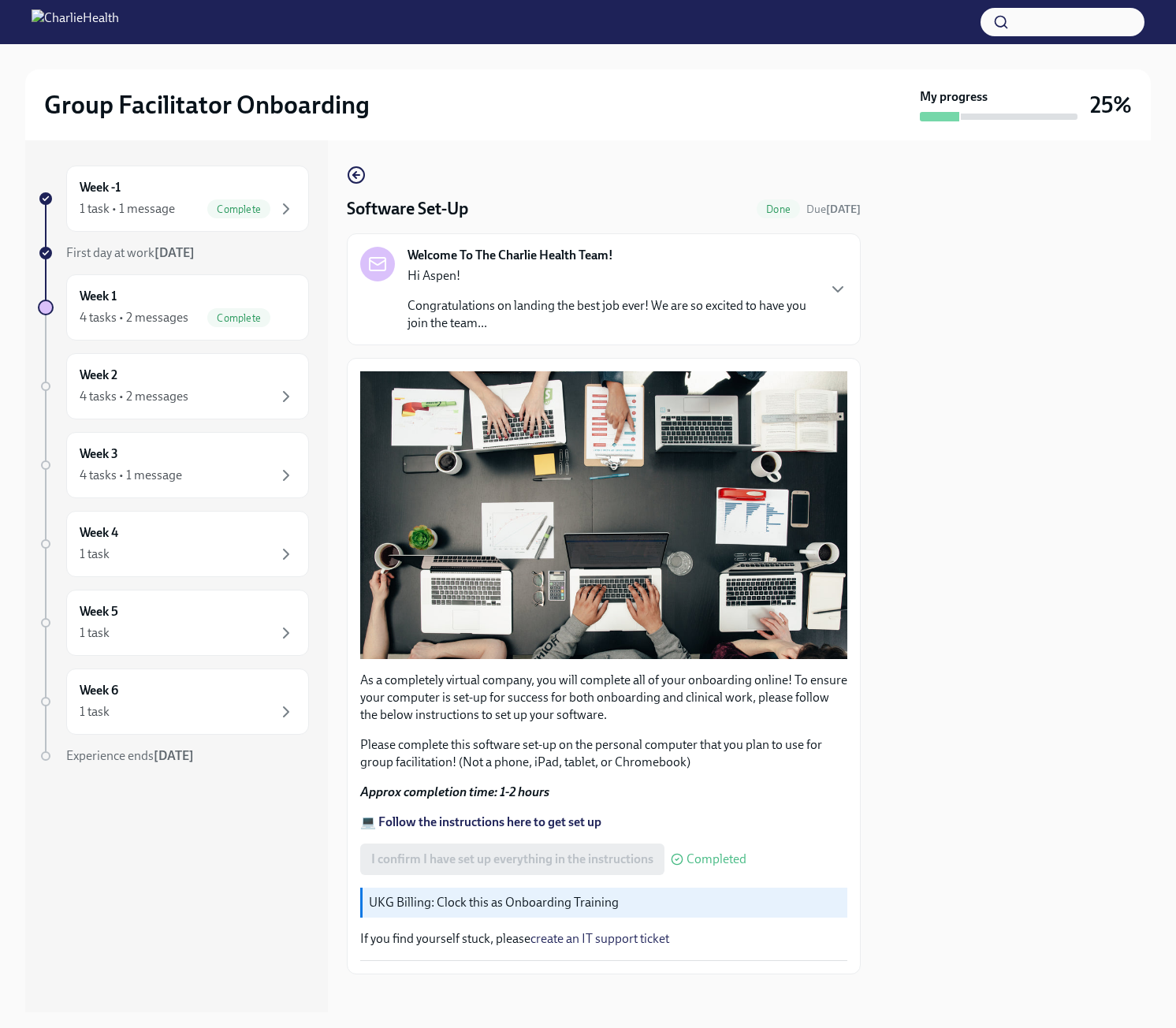
scroll to position [7, 0]
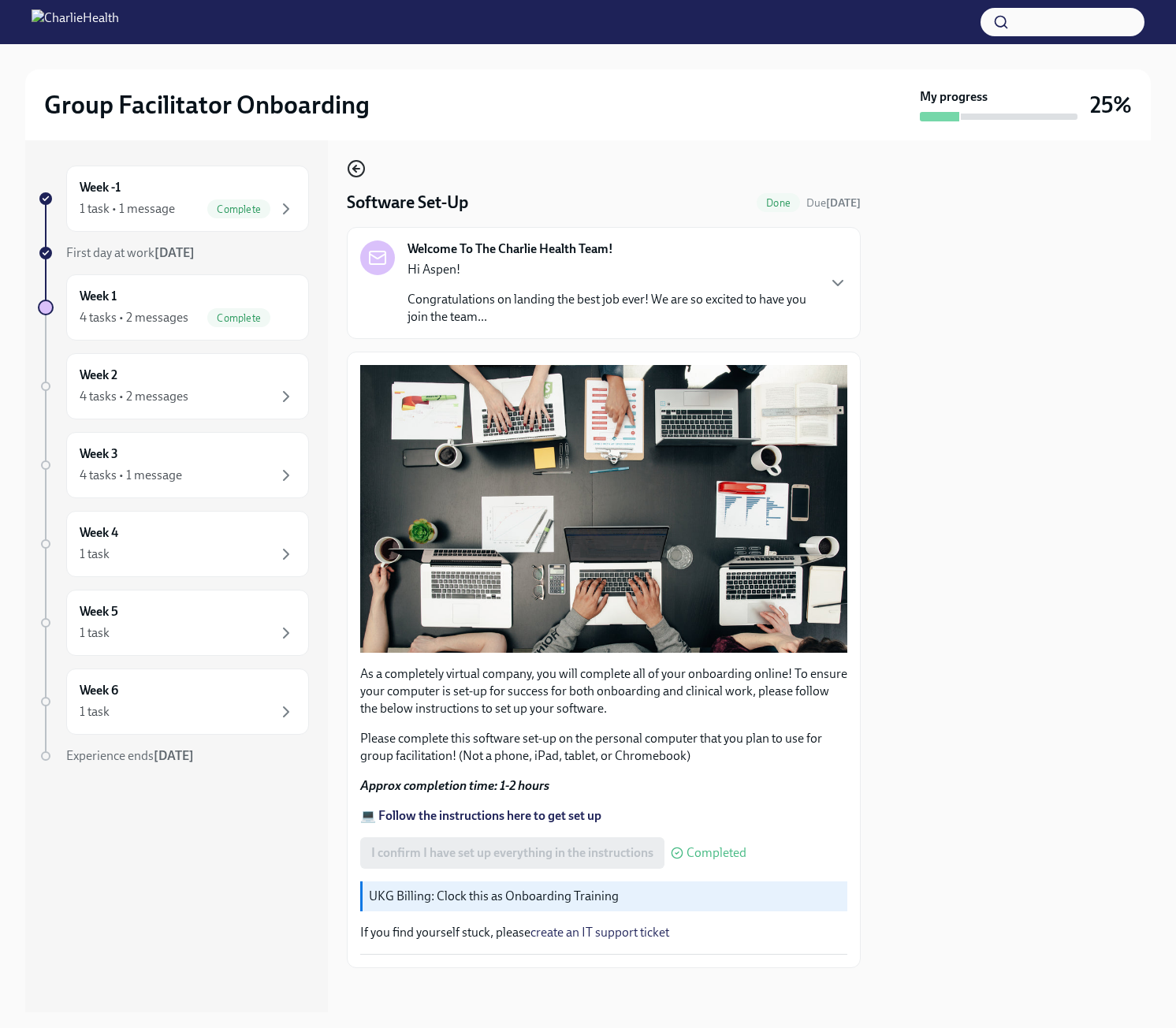
click at [343, 173] on div "Week -1 1 task • 1 message Complete First day at work [DATE] Week 1 4 tasks • 2…" at bounding box center [588, 576] width 1126 height 872
click at [358, 170] on icon "button" at bounding box center [356, 168] width 19 height 19
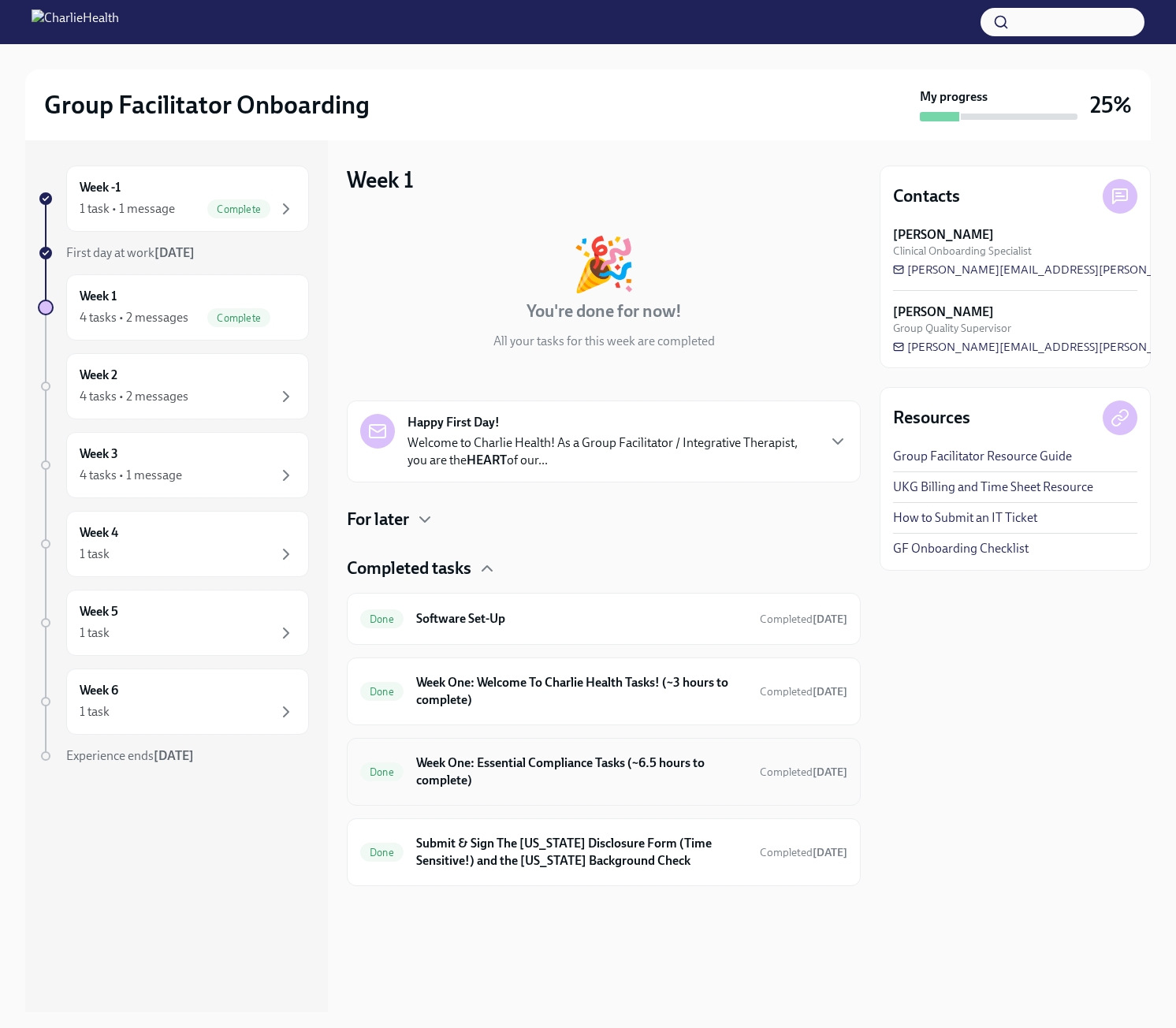
click at [545, 758] on h6 "Week One: Essential Compliance Tasks (~6.5 hours to complete)" at bounding box center [581, 772] width 331 height 35
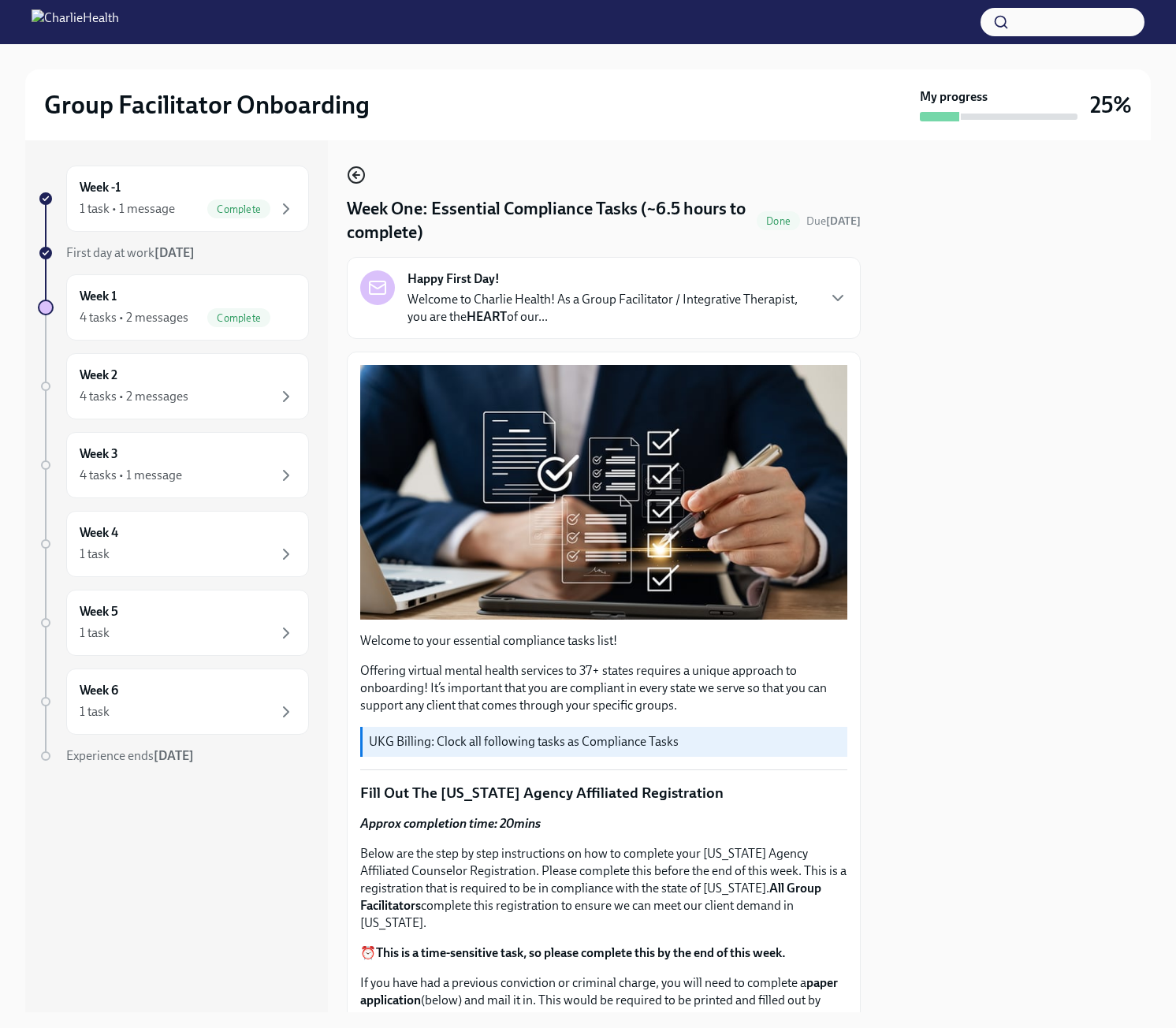
click at [353, 175] on icon "button" at bounding box center [356, 175] width 19 height 19
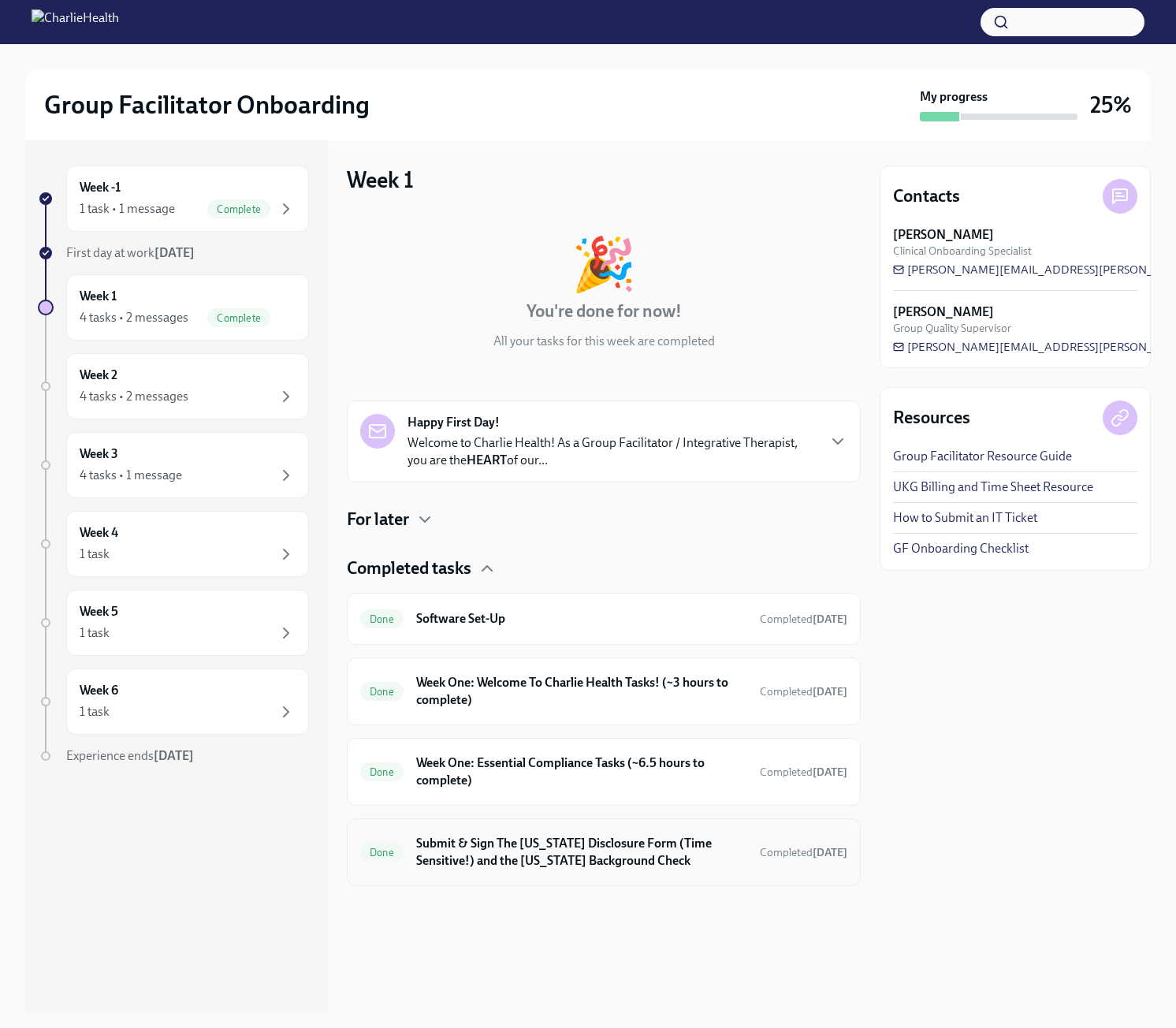
click at [607, 868] on h6 "Submit & Sign The [US_STATE] Disclosure Form (Time Sensitive!) and the [US_STAT…" at bounding box center [581, 853] width 331 height 35
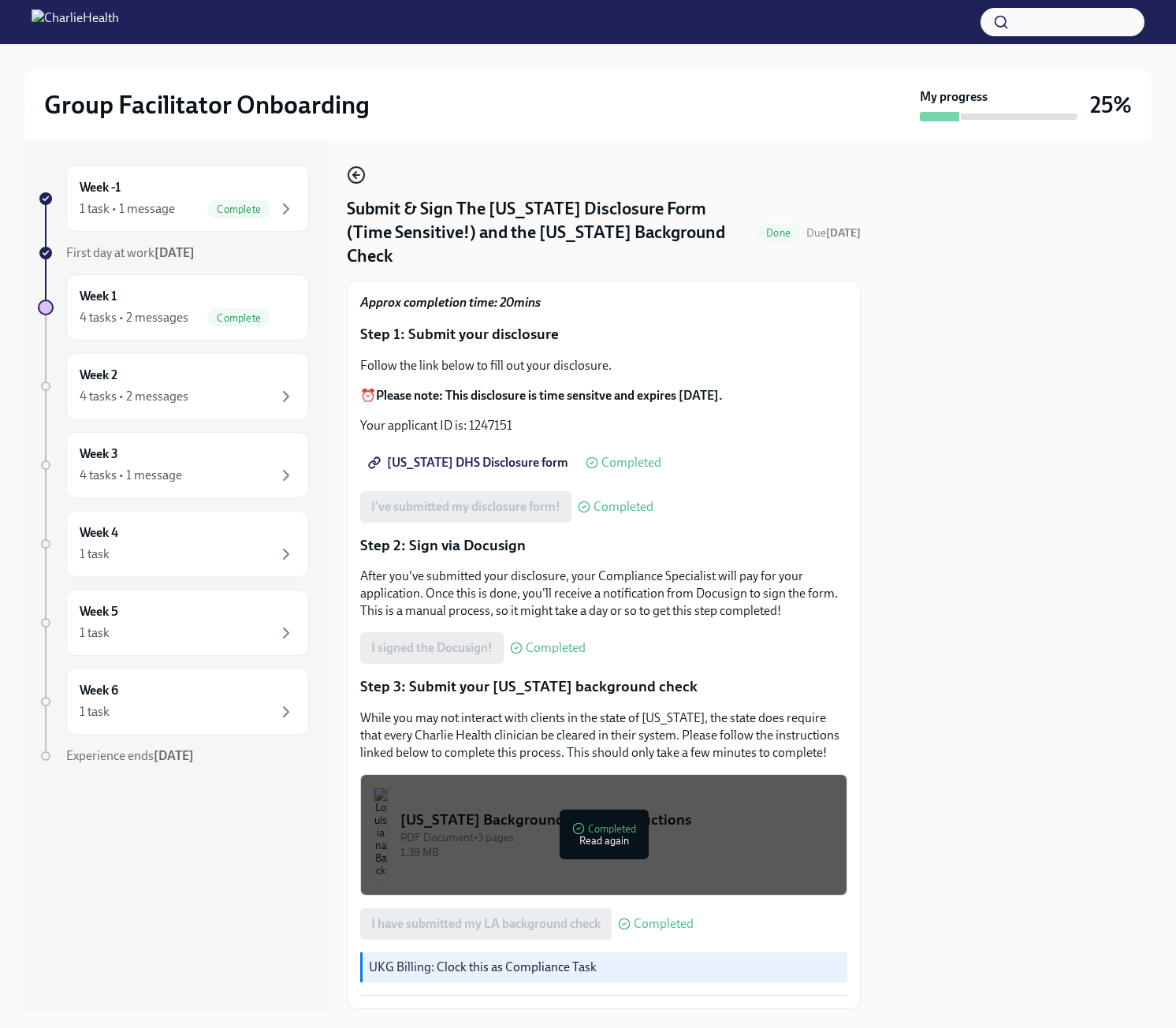
click at [356, 180] on icon "button" at bounding box center [356, 175] width 19 height 19
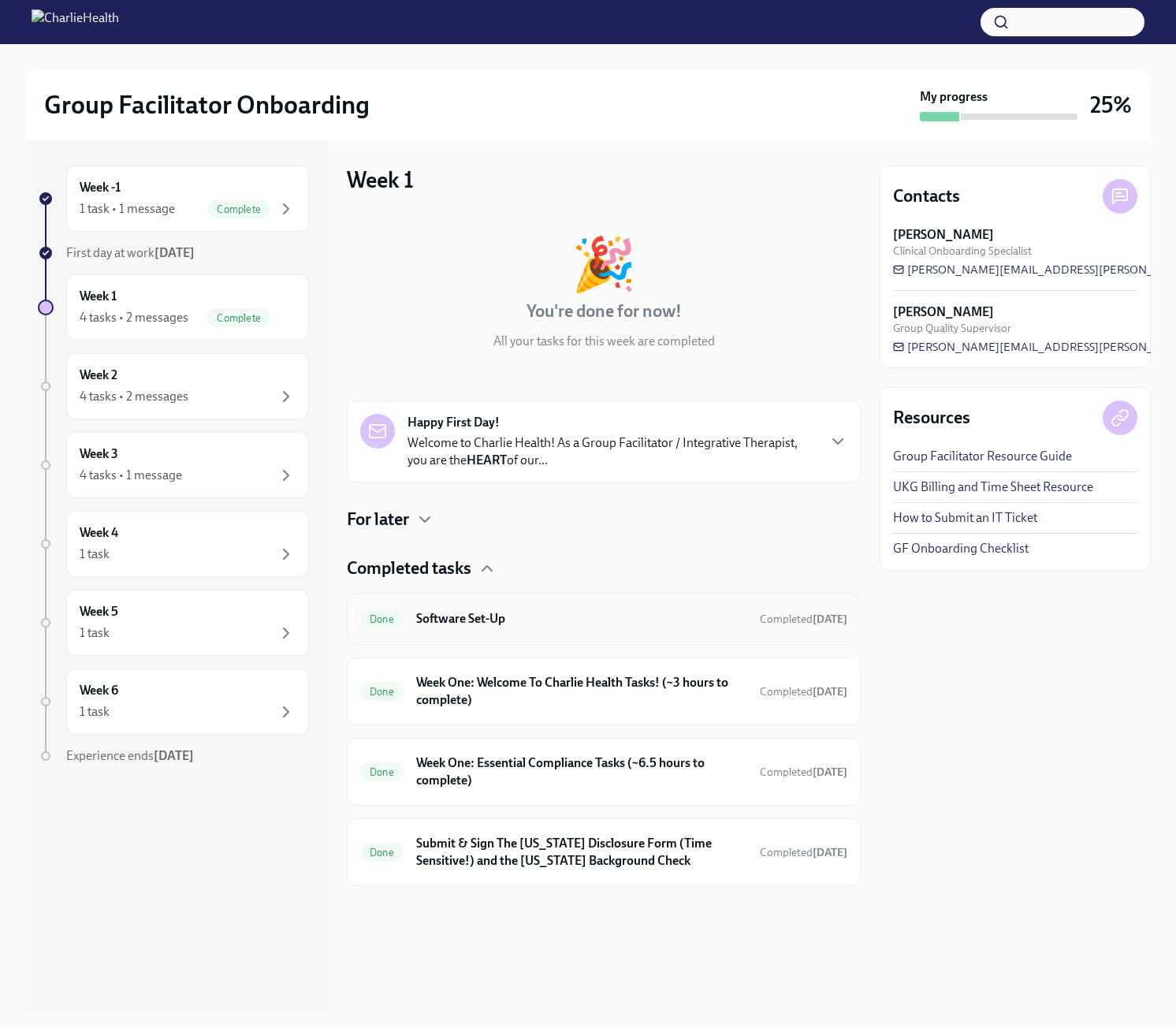
click at [560, 640] on div "Done Software Set-Up Completed [DATE]" at bounding box center [603, 619] width 514 height 52
click at [553, 631] on div "Done Software Set-Up Completed [DATE]" at bounding box center [603, 619] width 487 height 25
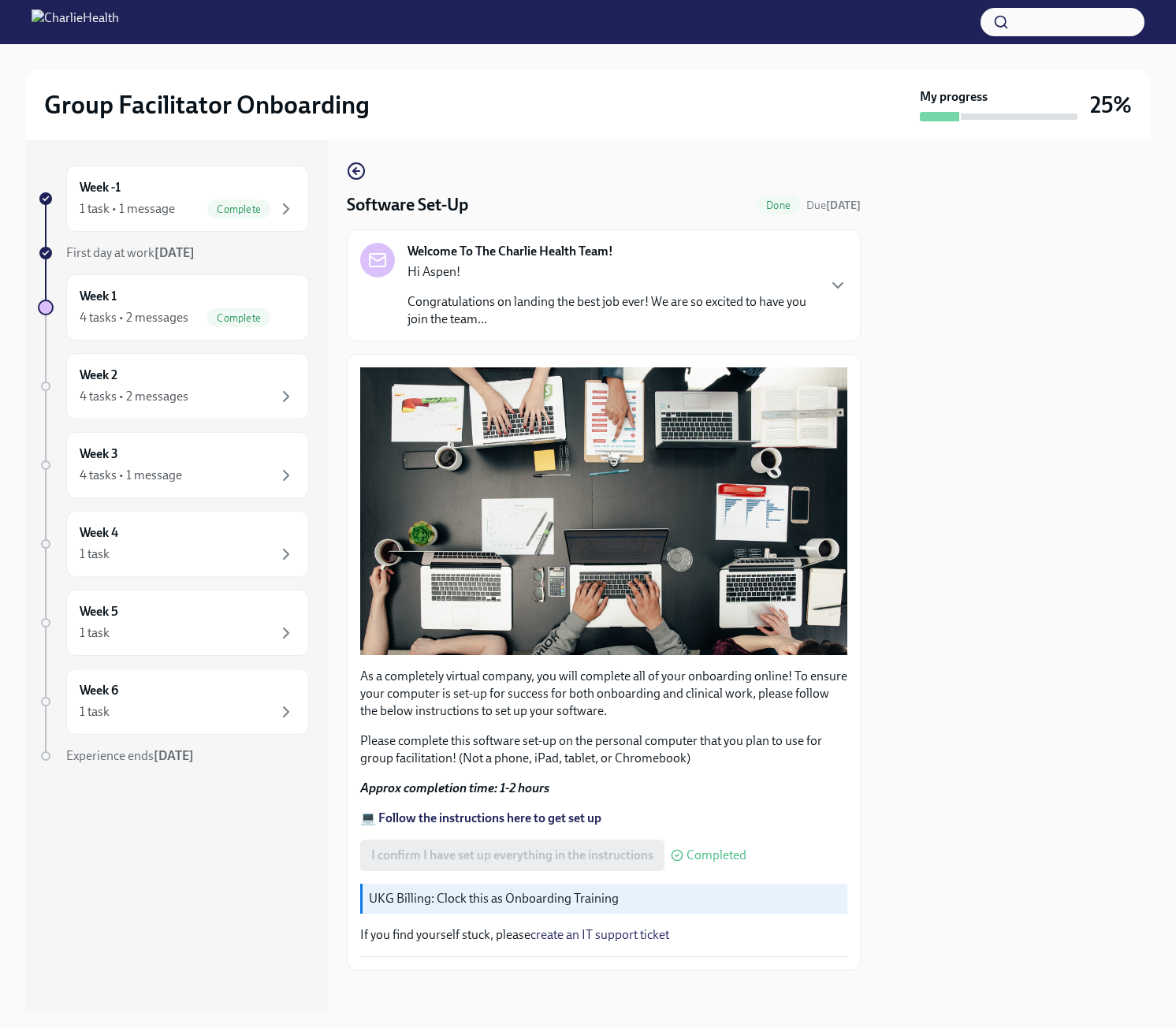
scroll to position [7, 0]
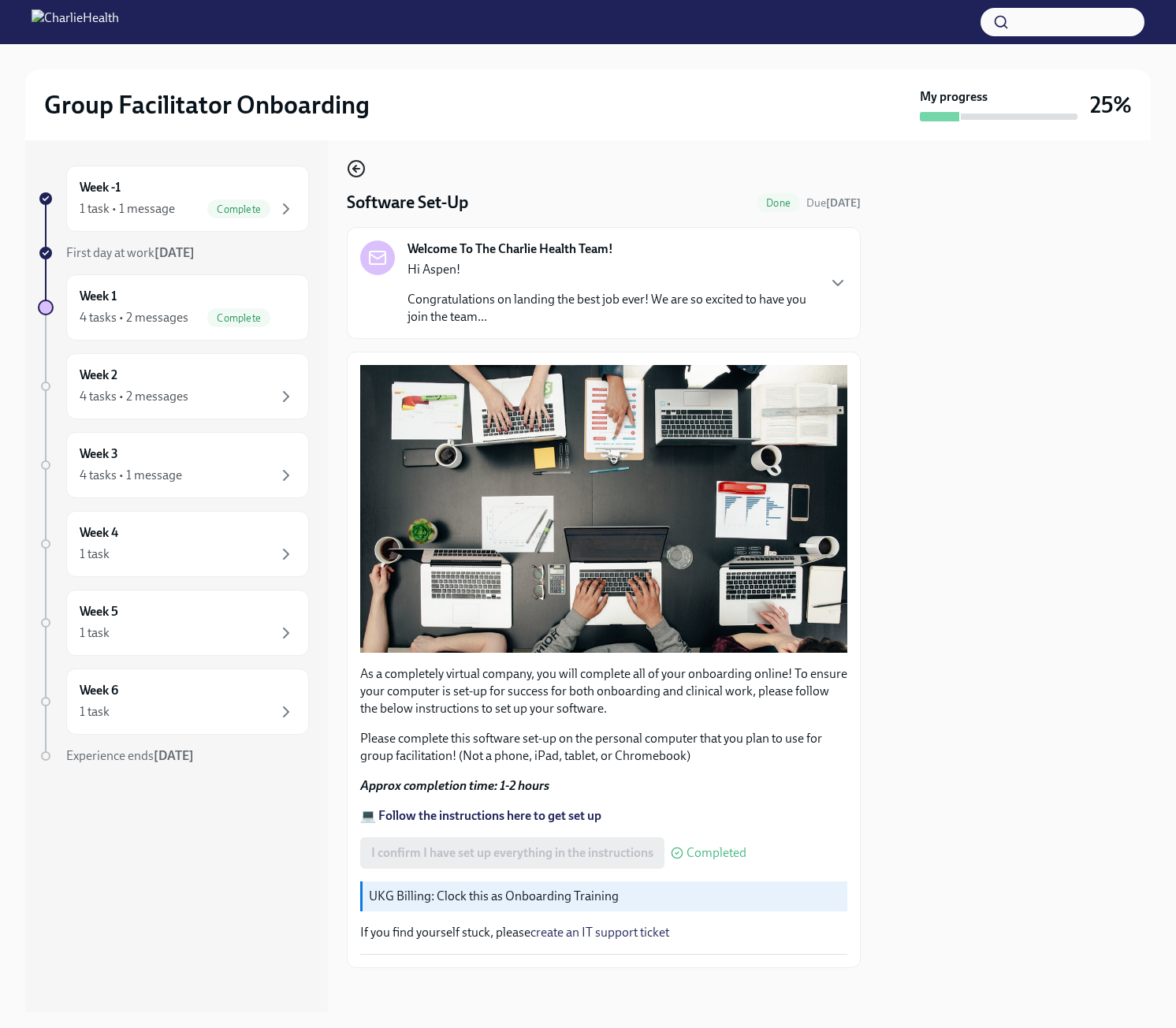
click at [351, 168] on icon "button" at bounding box center [356, 168] width 19 height 19
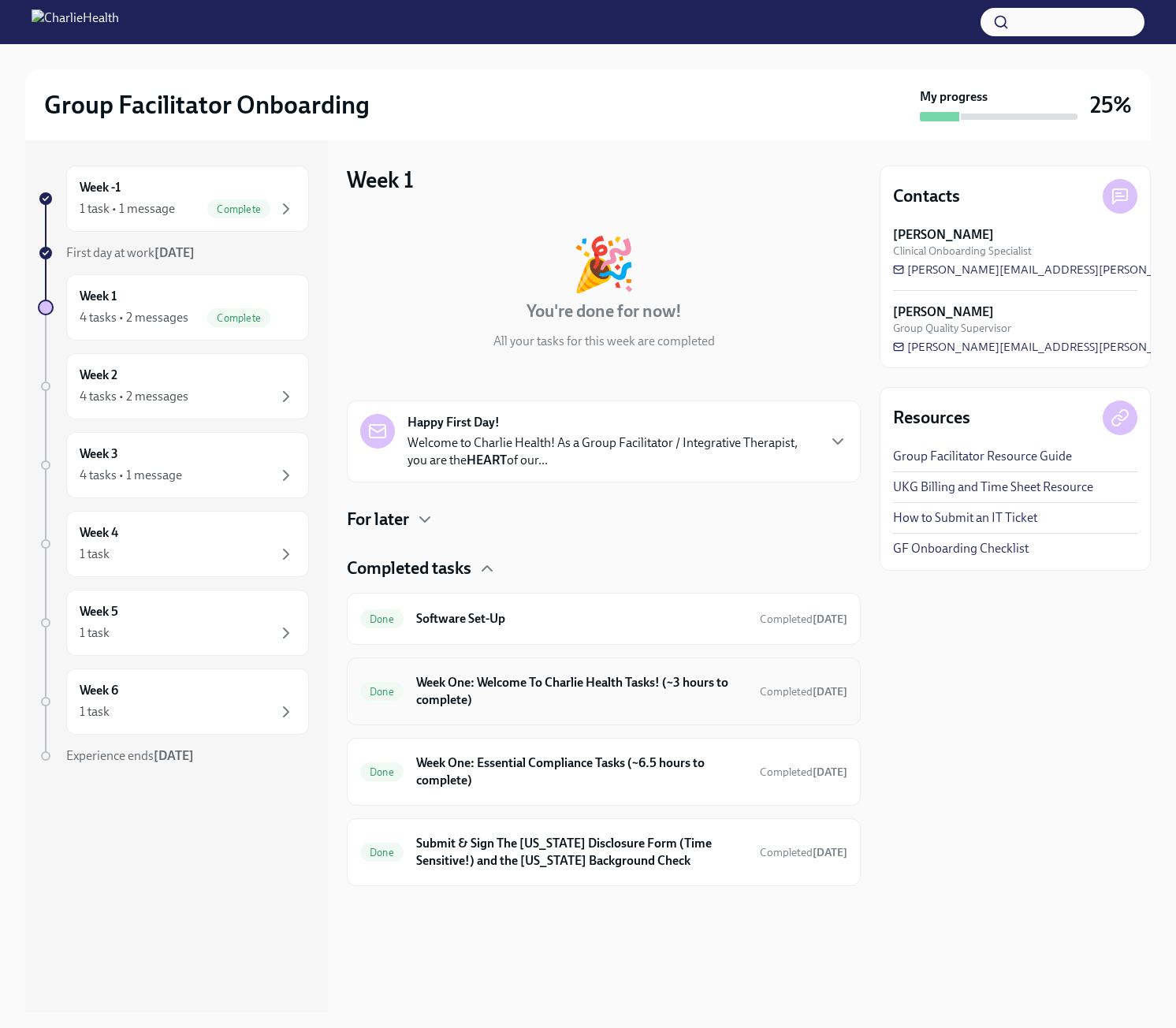
click at [504, 710] on div "Done Week One: Welcome To Charlie Health Tasks! (~3 hours to complete) Complete…" at bounding box center [603, 691] width 487 height 41
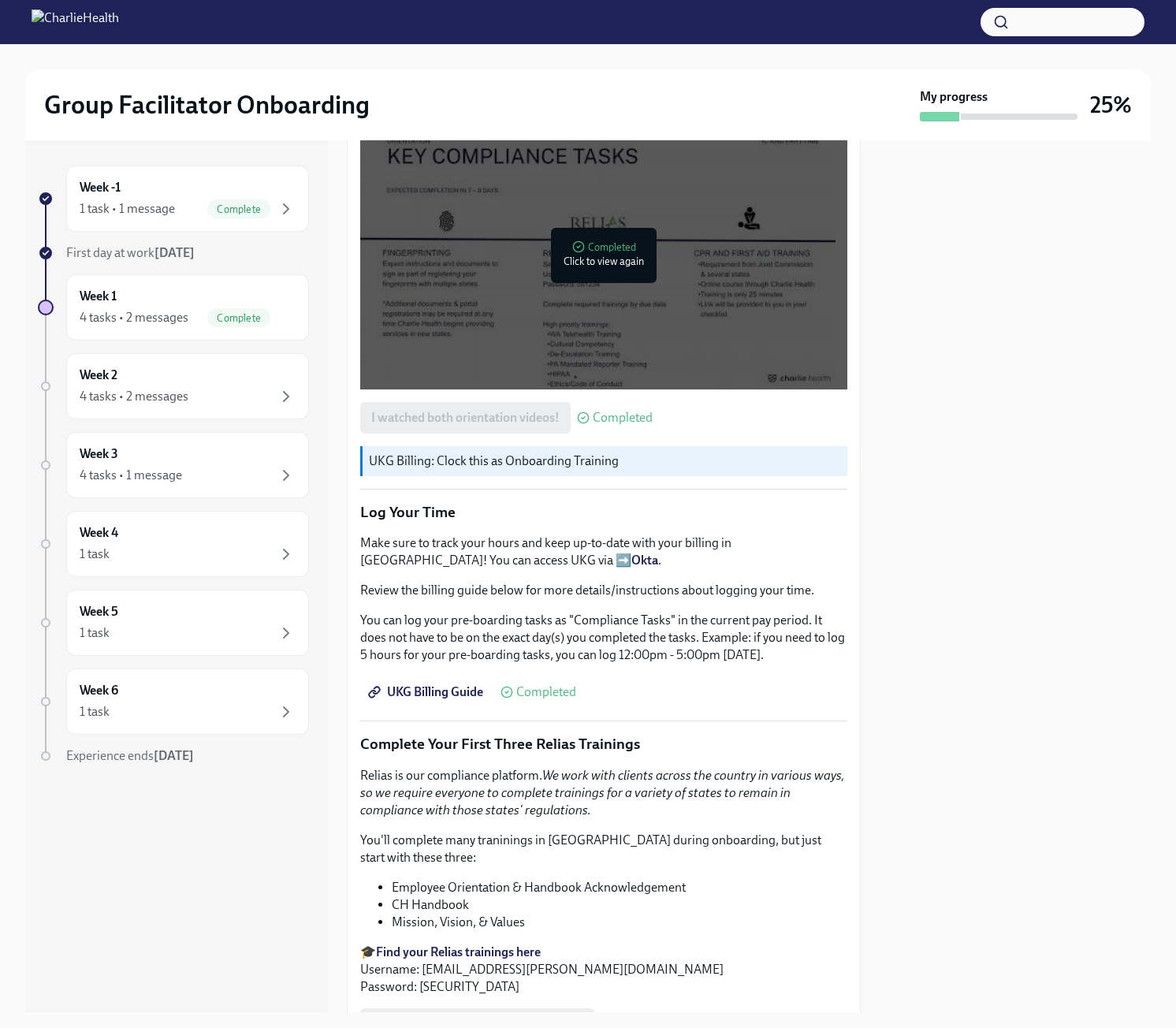
scroll to position [1104, 0]
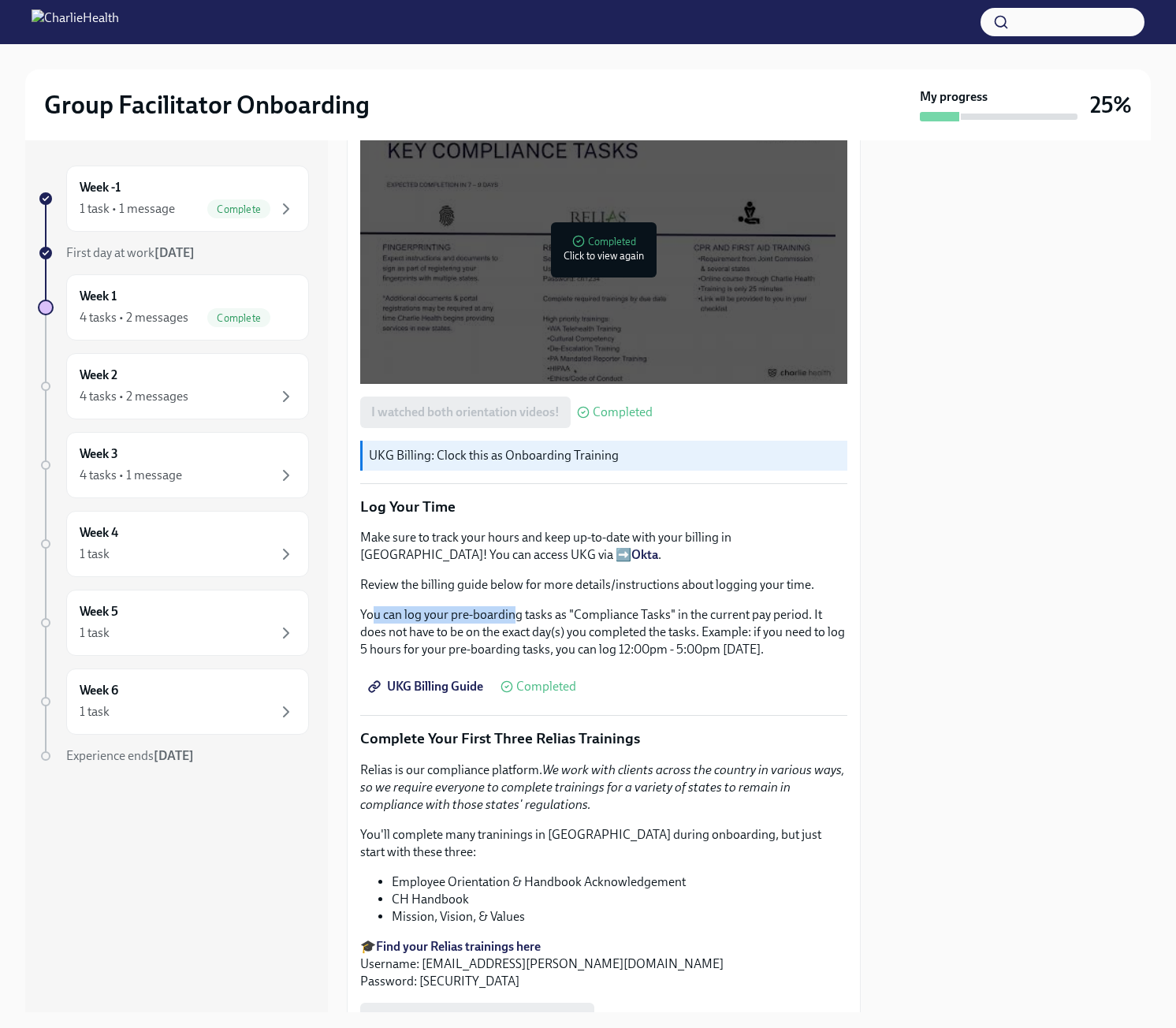
drag, startPoint x: 371, startPoint y: 613, endPoint x: 516, endPoint y: 613, distance: 145.0
click at [516, 613] on p "You can log your pre-boarding tasks as "Compliance Tasks" in the current pay pe…" at bounding box center [603, 632] width 487 height 52
click at [560, 613] on p "You can log your pre-boarding tasks as "Compliance Tasks" in the current pay pe…" at bounding box center [603, 632] width 487 height 52
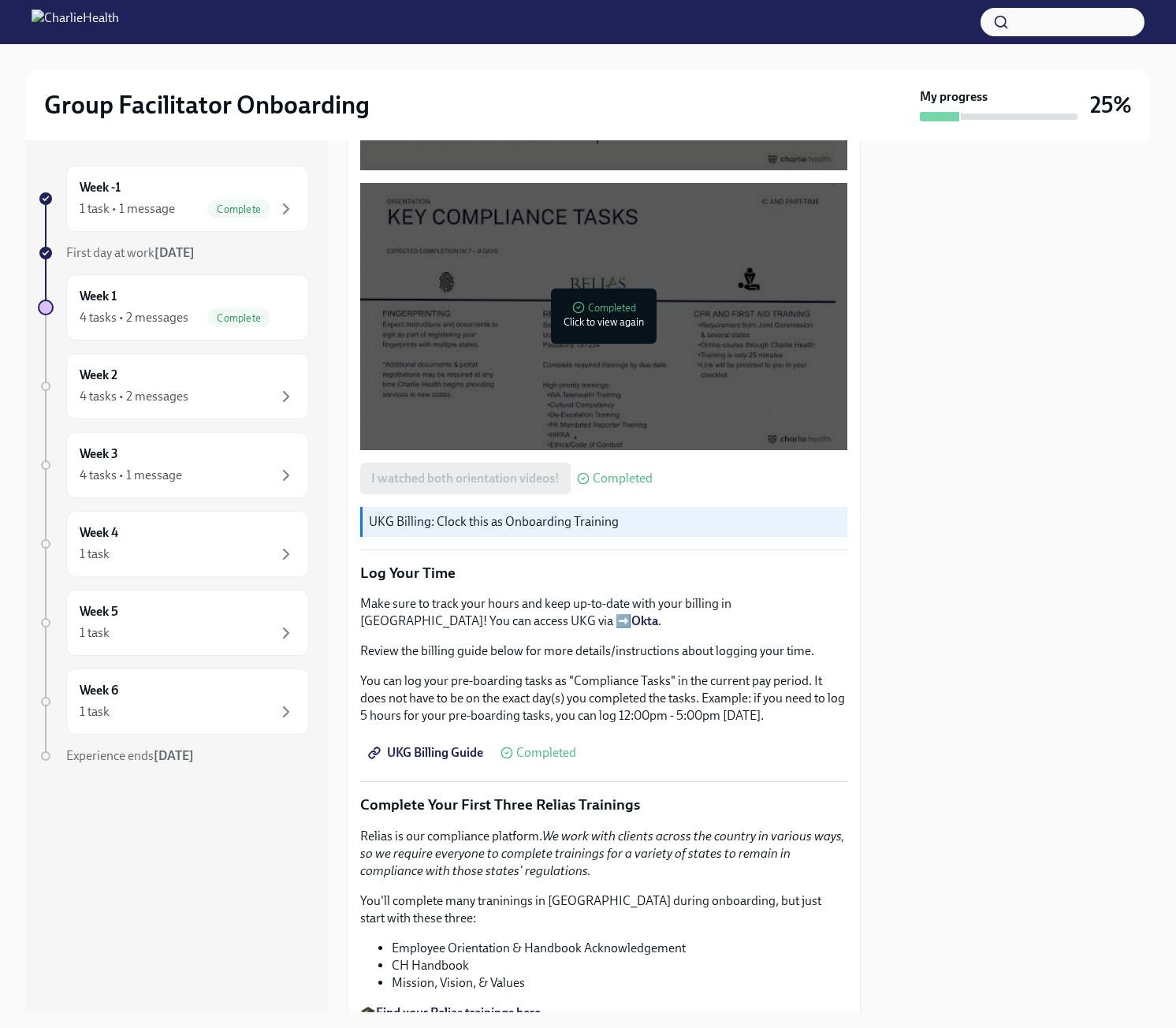
scroll to position [935, 0]
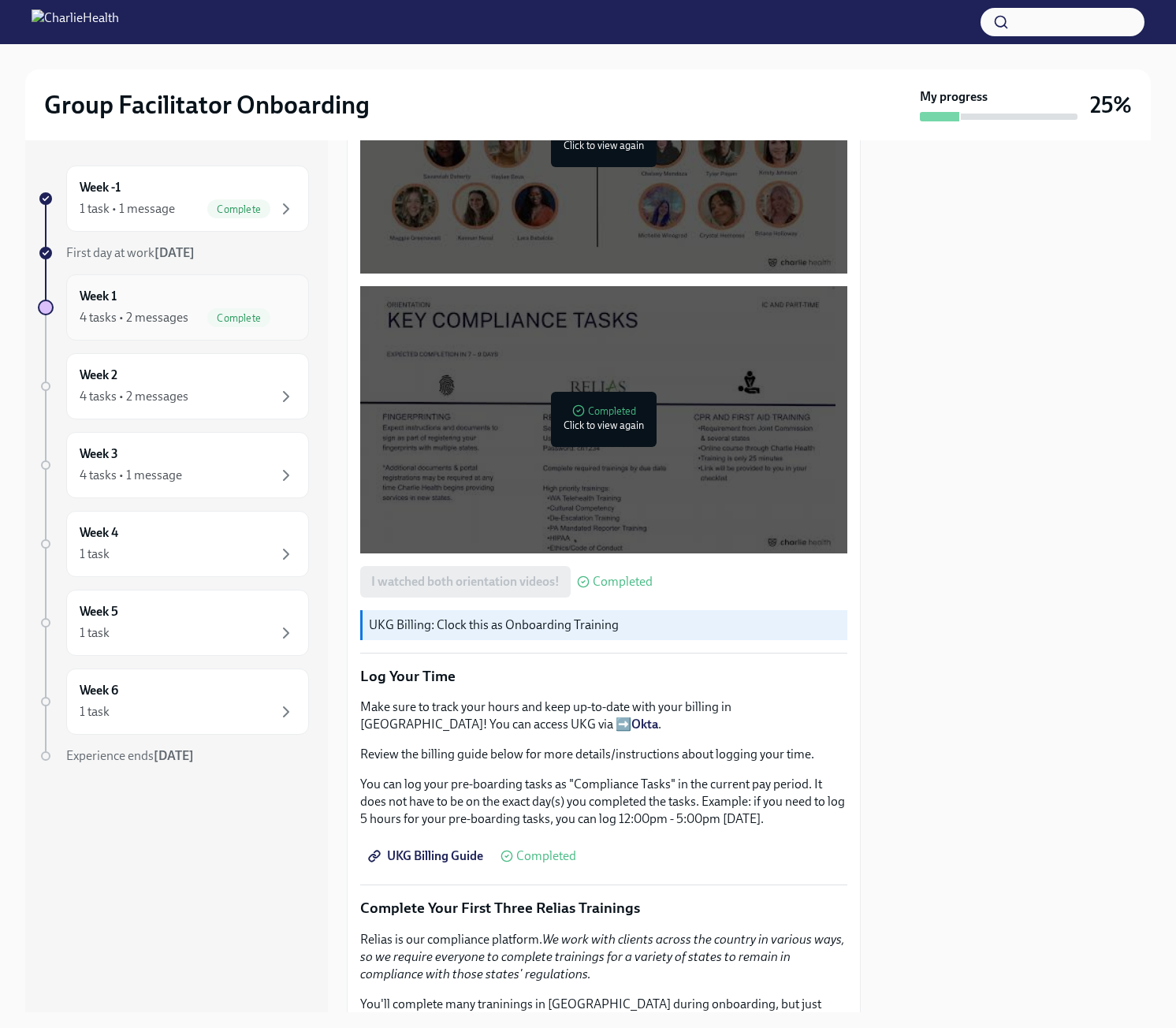
click at [118, 319] on div "4 tasks • 2 messages" at bounding box center [134, 318] width 109 height 18
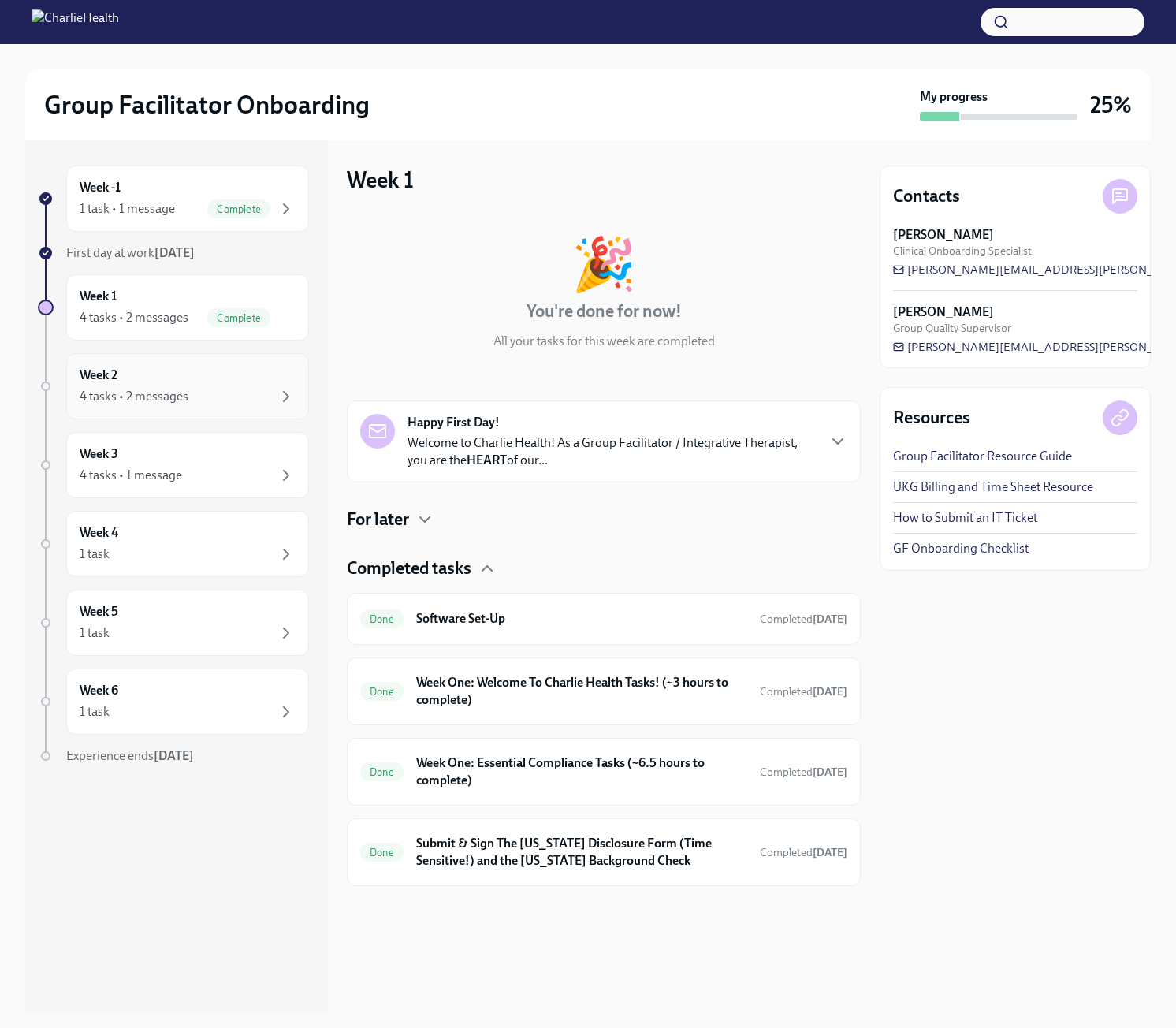
click at [123, 382] on div "Week 2 4 tasks • 2 messages" at bounding box center [188, 386] width 216 height 39
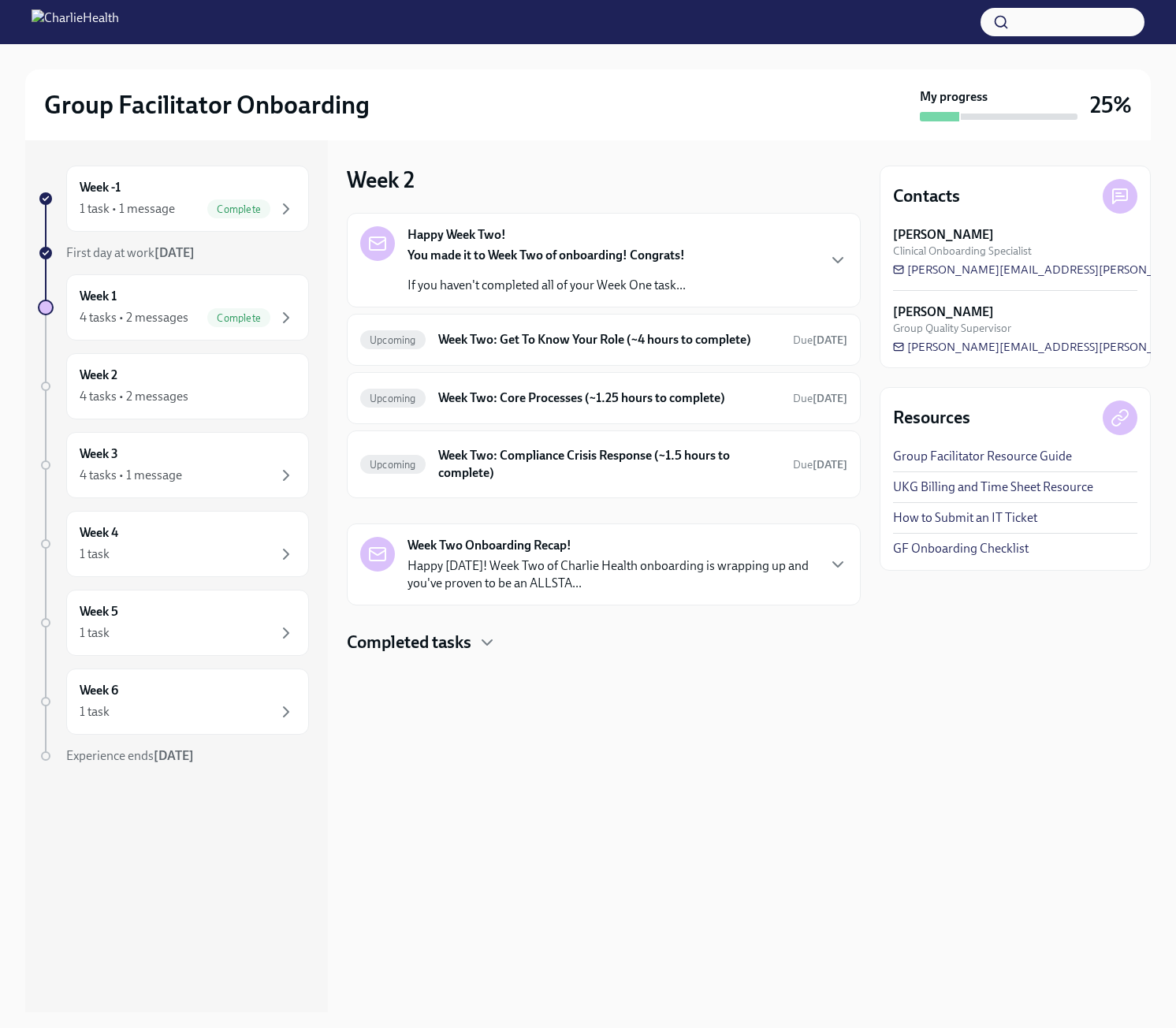
click at [472, 643] on h4 "Completed tasks" at bounding box center [408, 643] width 124 height 23
click at [488, 647] on icon "button" at bounding box center [487, 642] width 19 height 19
click at [489, 644] on icon "button" at bounding box center [487, 642] width 19 height 19
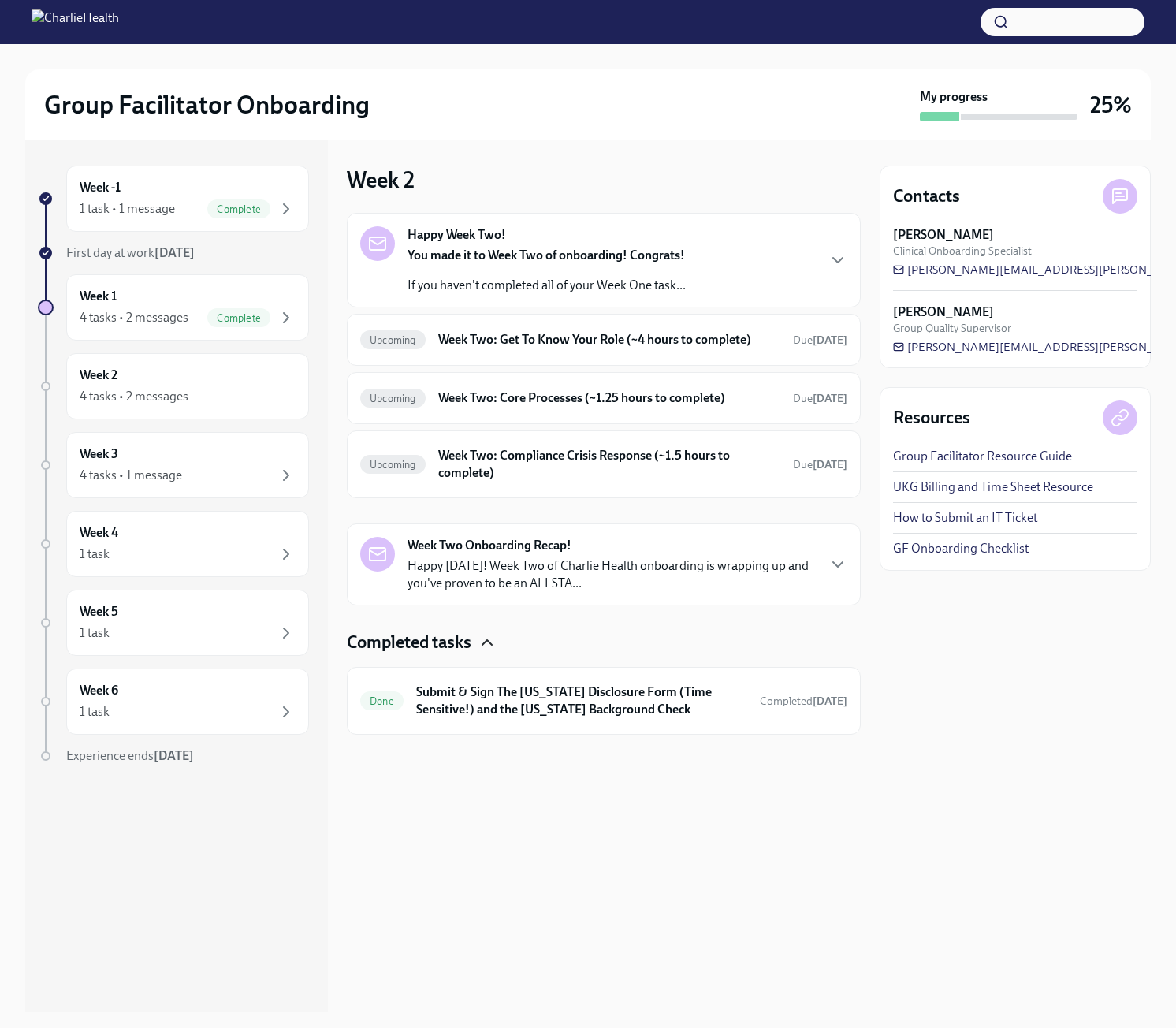
click at [489, 644] on icon "button" at bounding box center [487, 642] width 19 height 19
click at [176, 490] on div "Week 3 4 tasks • 1 message" at bounding box center [187, 464] width 243 height 66
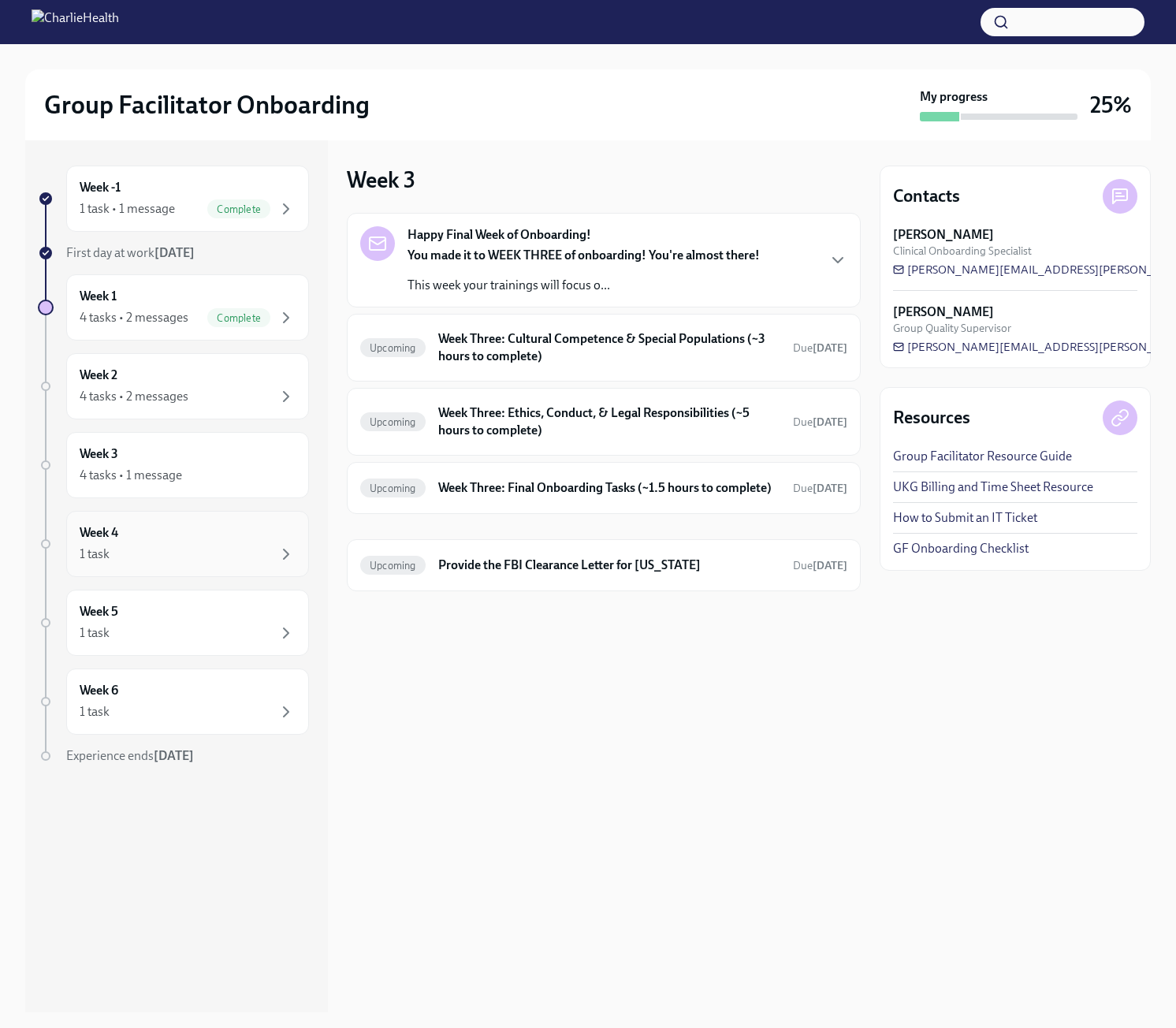
click at [168, 553] on div "1 task" at bounding box center [188, 554] width 216 height 19
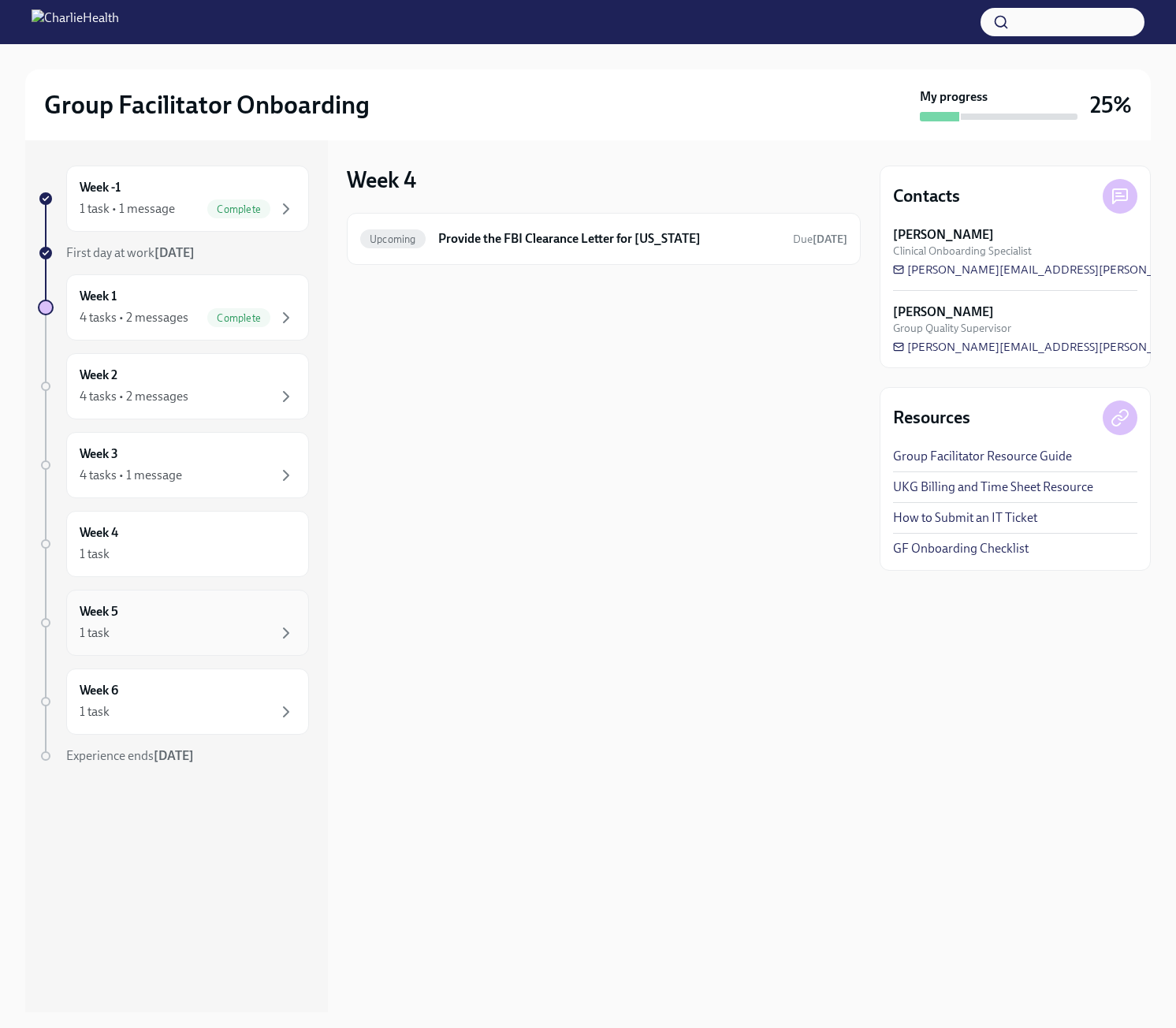
click at [173, 615] on div "Week 5 1 task" at bounding box center [188, 623] width 216 height 39
click at [168, 720] on div "1 task" at bounding box center [188, 712] width 216 height 19
click at [162, 200] on div "1 task • 1 message" at bounding box center [128, 208] width 95 height 18
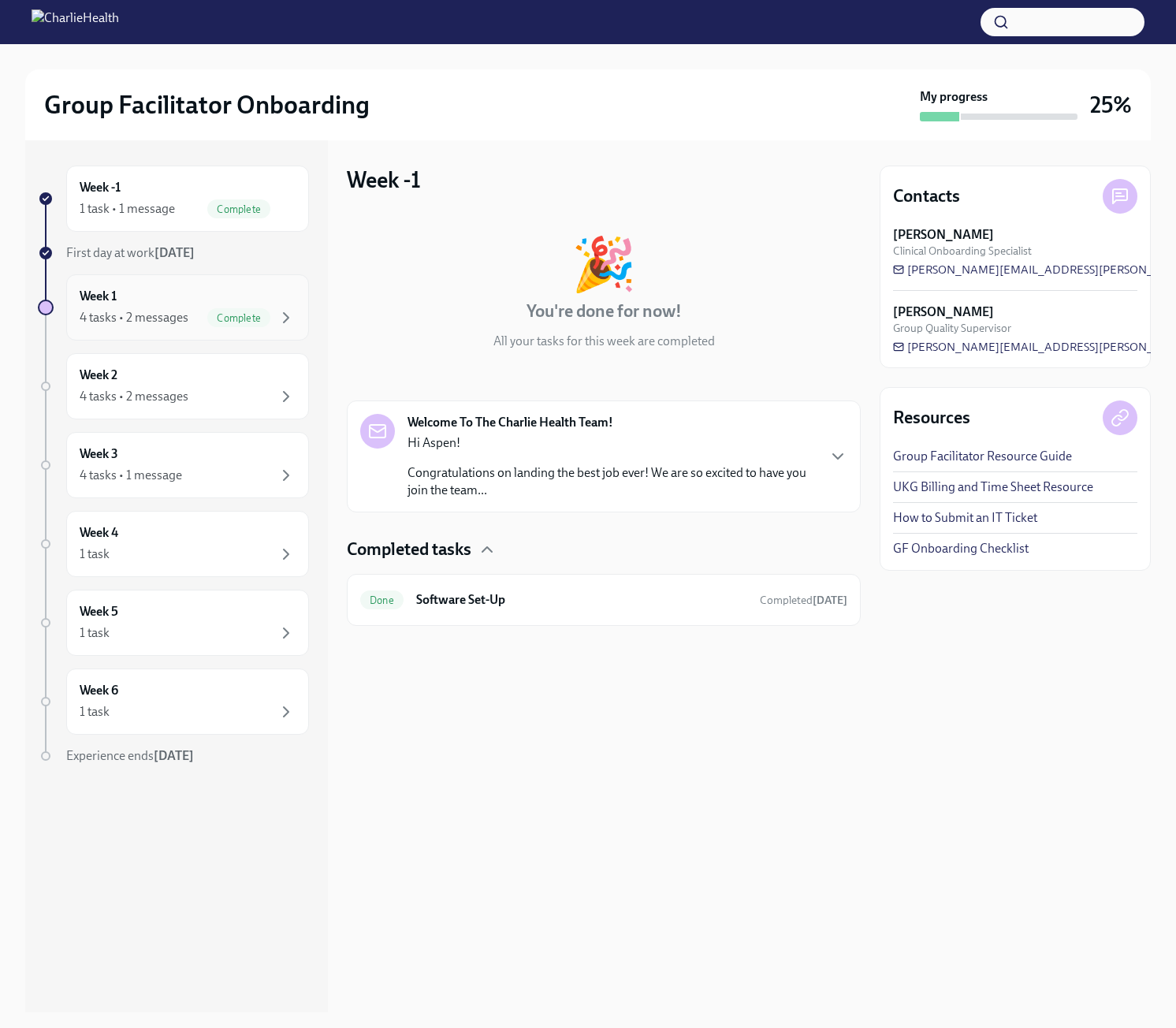
click at [102, 300] on h6 "Week 1" at bounding box center [98, 296] width 37 height 18
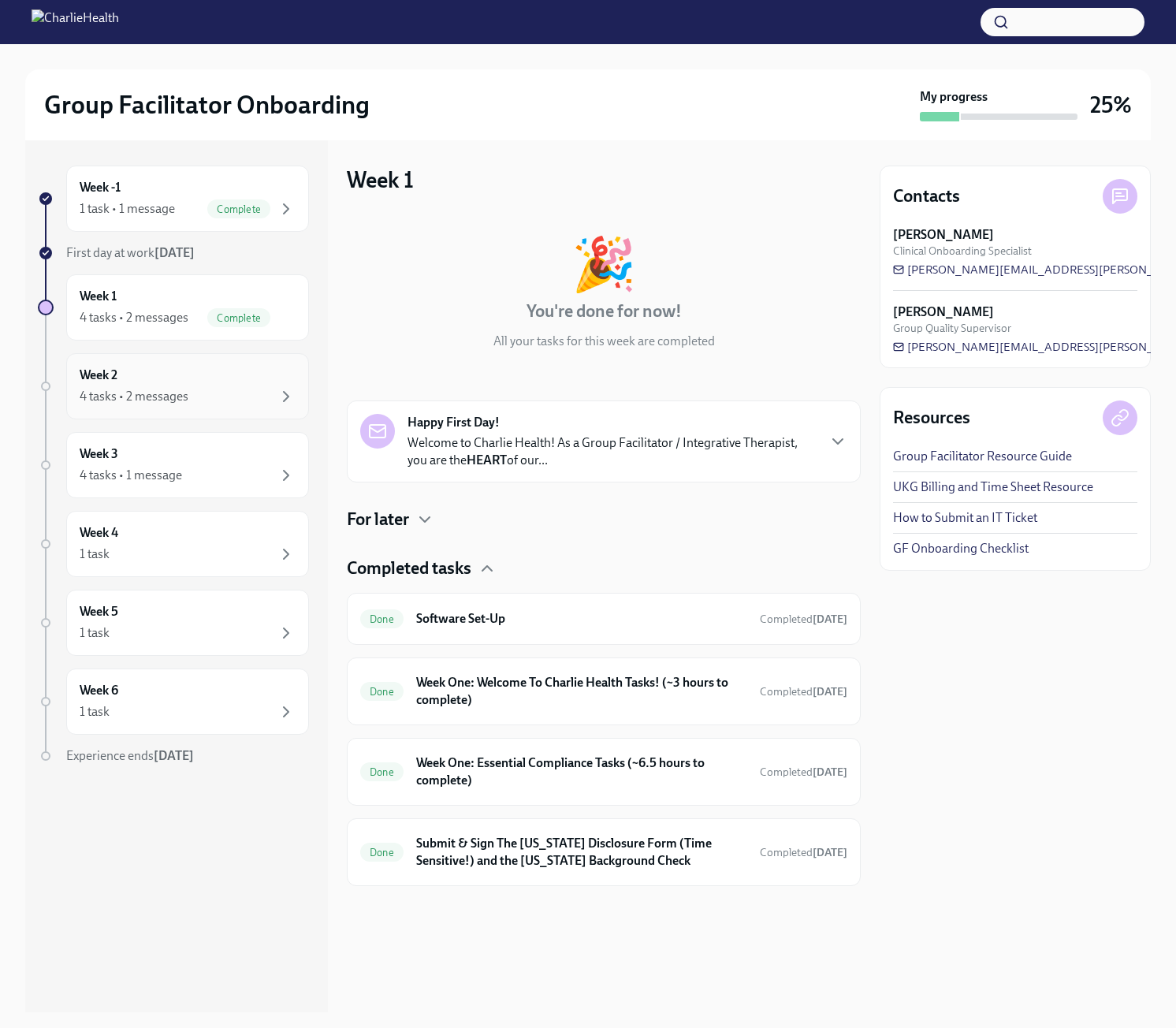
click at [218, 387] on div "4 tasks • 2 messages" at bounding box center [188, 396] width 216 height 19
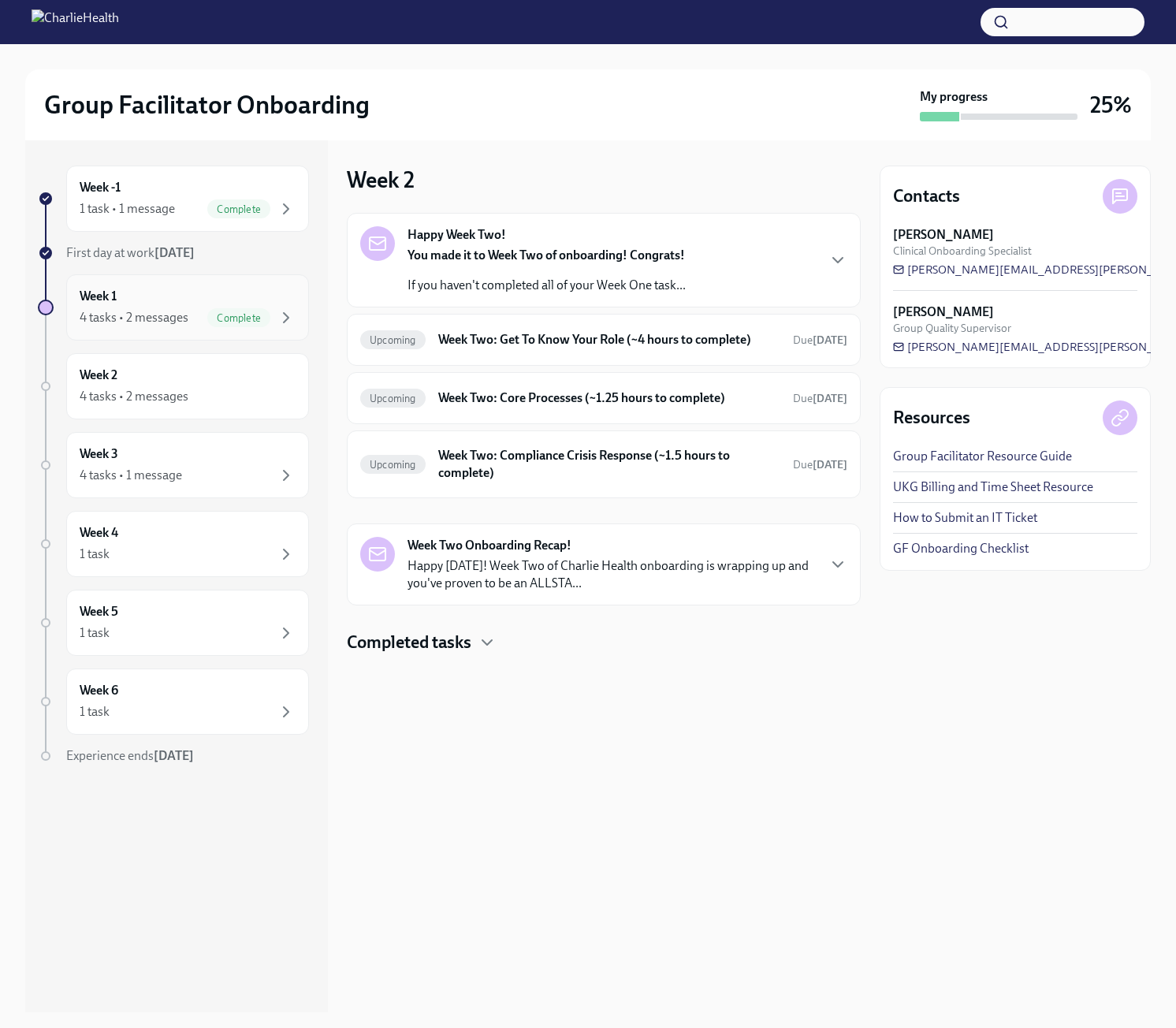
click at [215, 325] on div "Complete" at bounding box center [239, 318] width 63 height 19
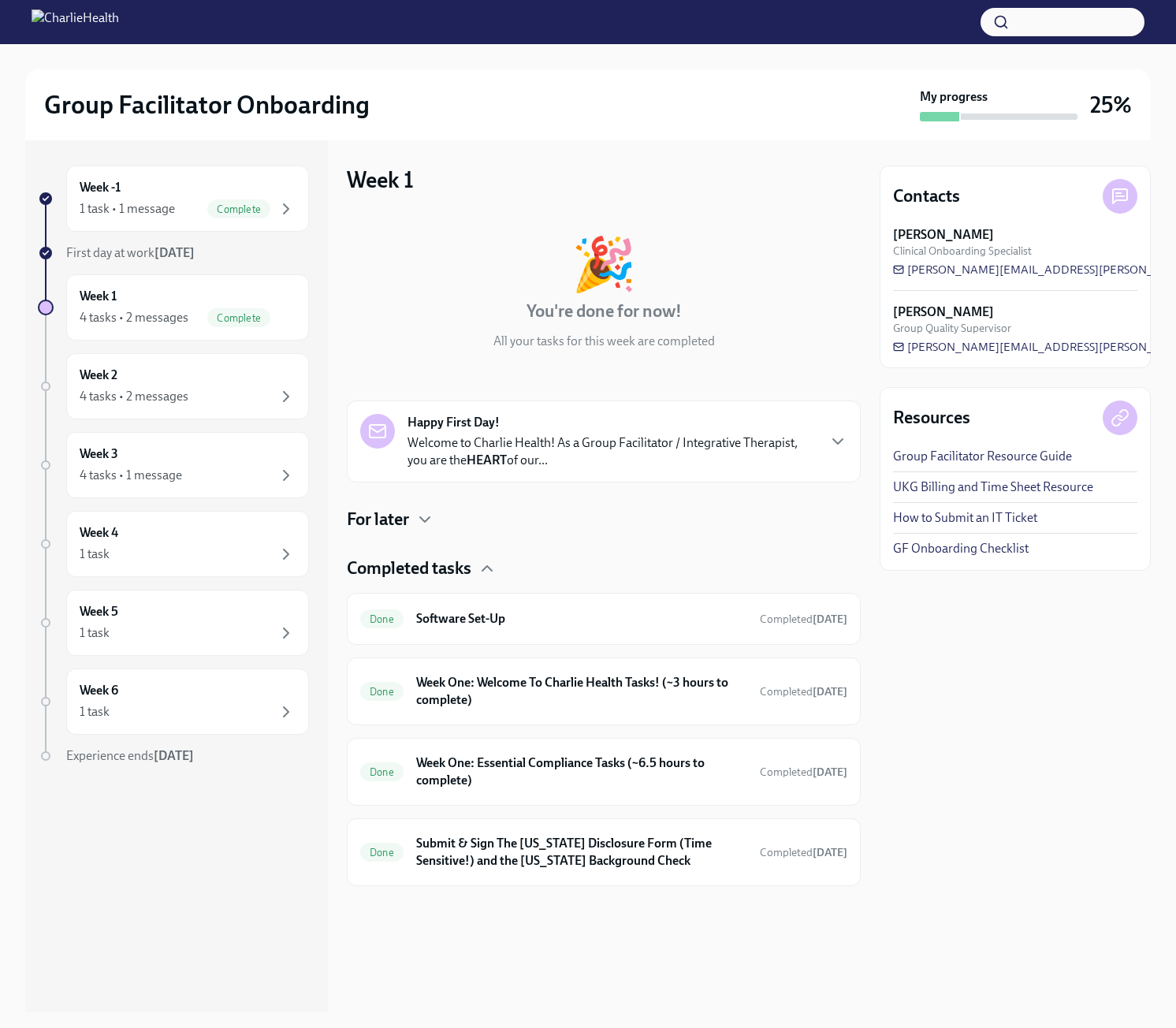
click at [414, 514] on div "For later" at bounding box center [603, 519] width 514 height 23
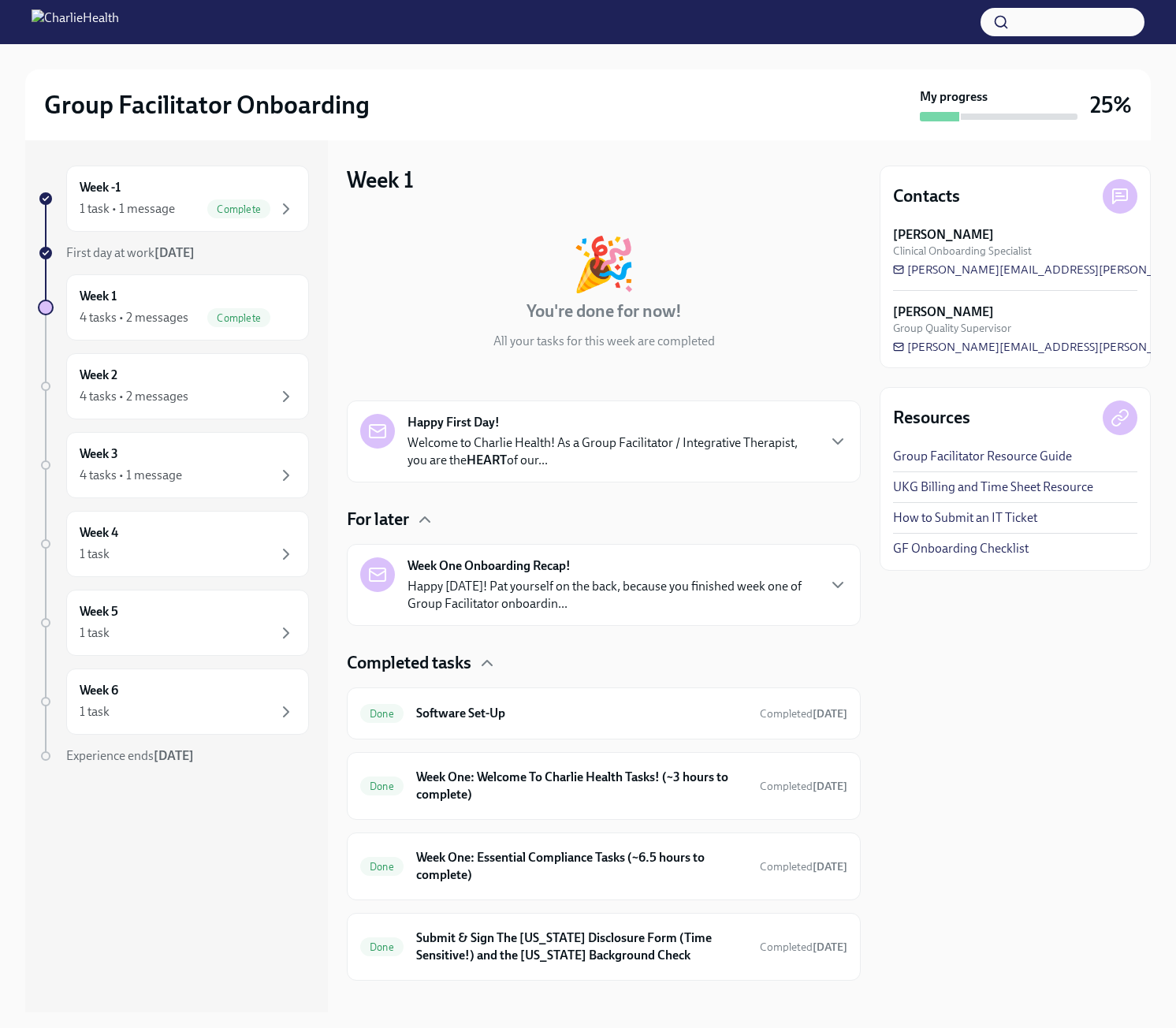
click at [702, 589] on p "Happy [DATE]! Pat yourself on the back, because you finished week one of Group …" at bounding box center [612, 595] width 408 height 35
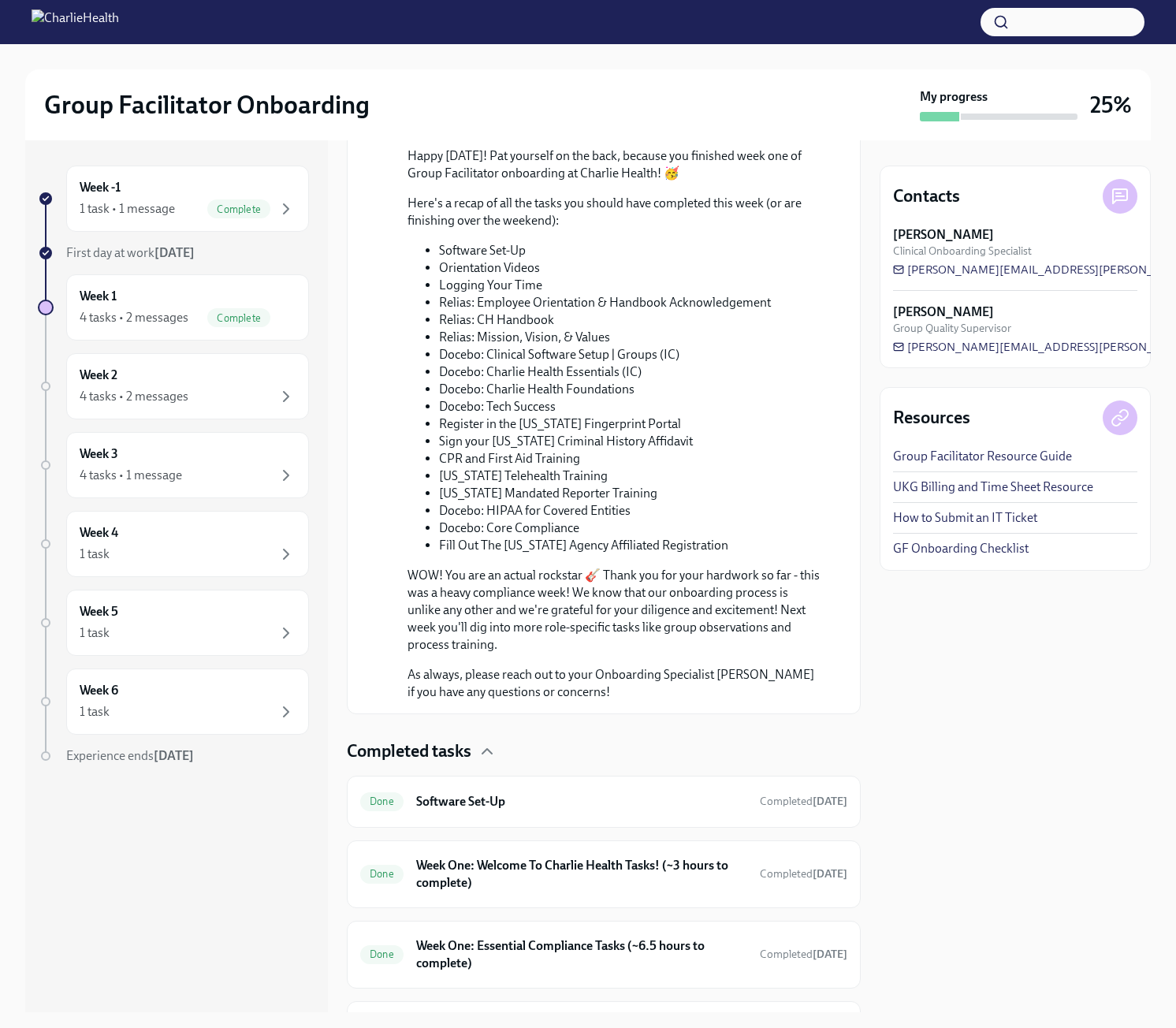
scroll to position [552, 0]
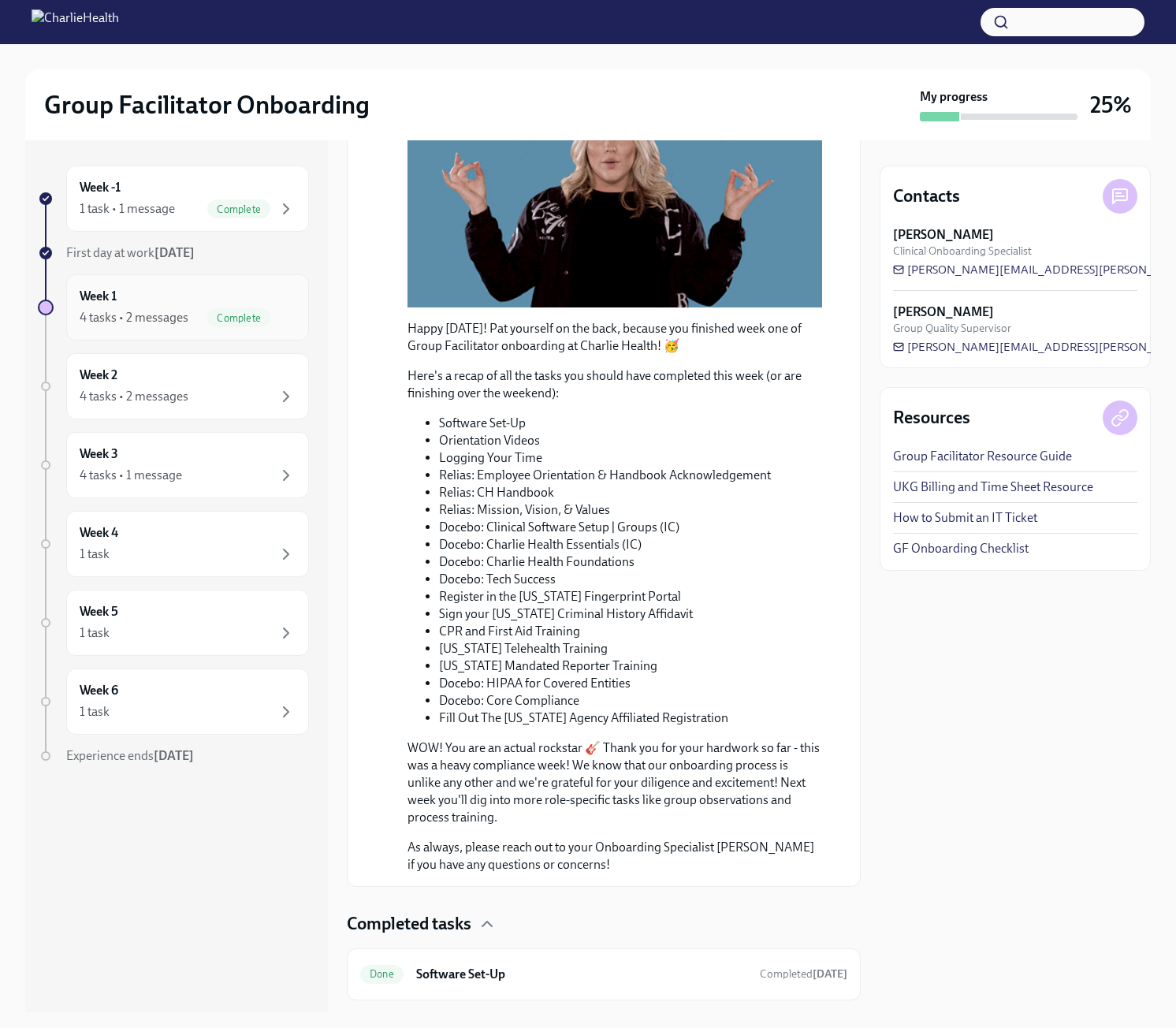
click at [132, 304] on div "Week 1 4 tasks • 2 messages Complete" at bounding box center [188, 307] width 216 height 39
click at [128, 406] on div "Week 2 4 tasks • 2 messages" at bounding box center [187, 386] width 243 height 66
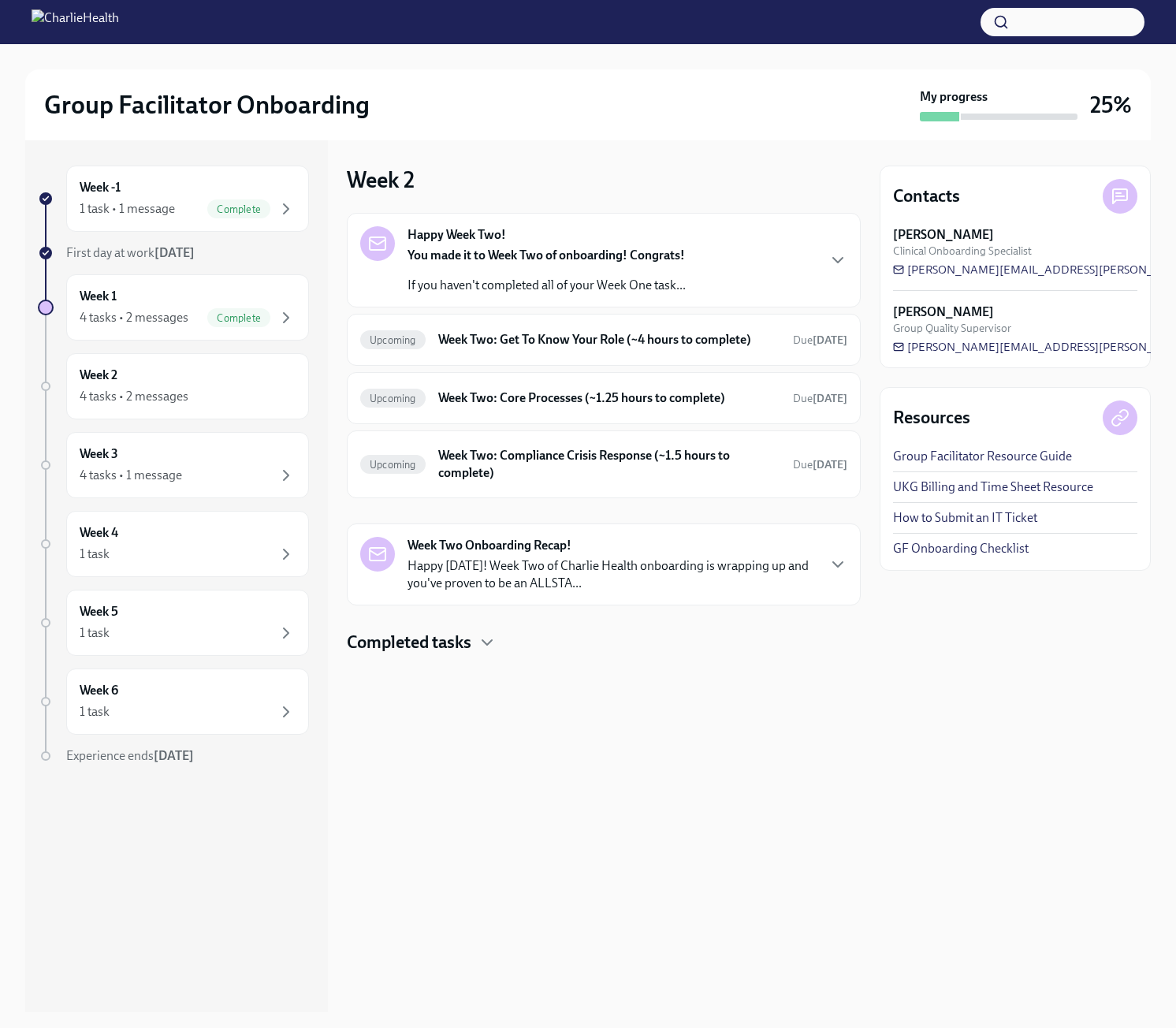
click at [529, 268] on div "You made it to Week Two of onboarding! Congrats! If you haven't completed all o…" at bounding box center [547, 270] width 278 height 48
